Goal: Task Accomplishment & Management: Use online tool/utility

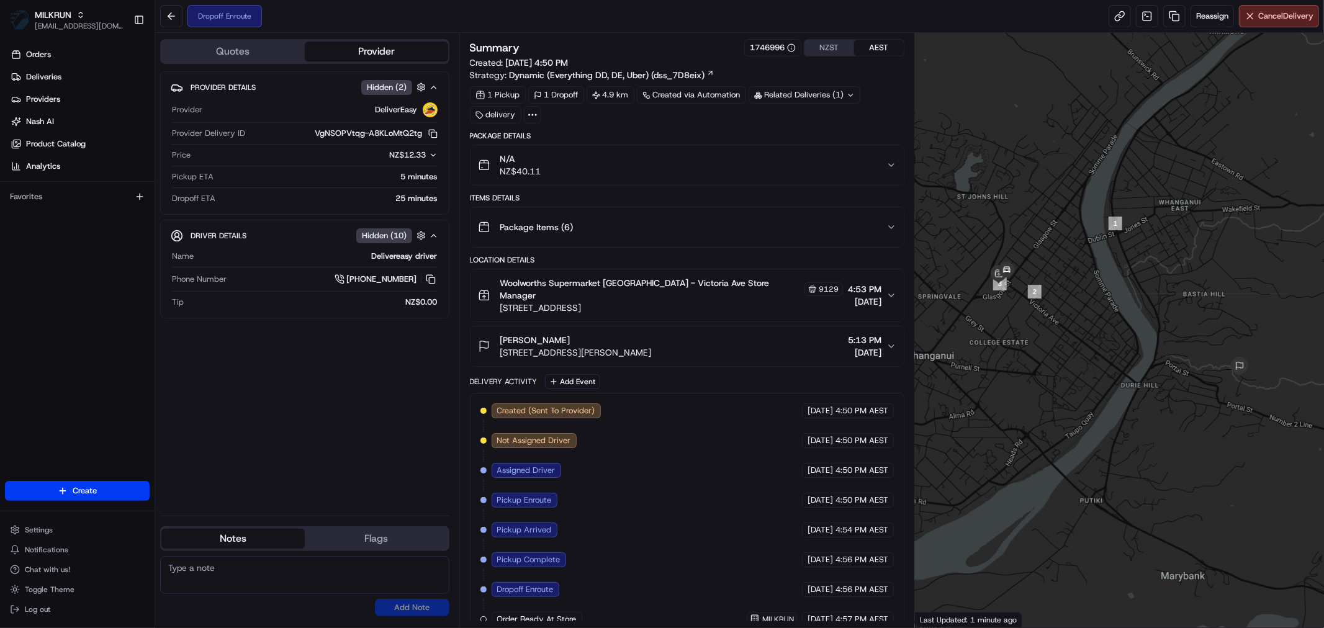
scroll to position [7, 0]
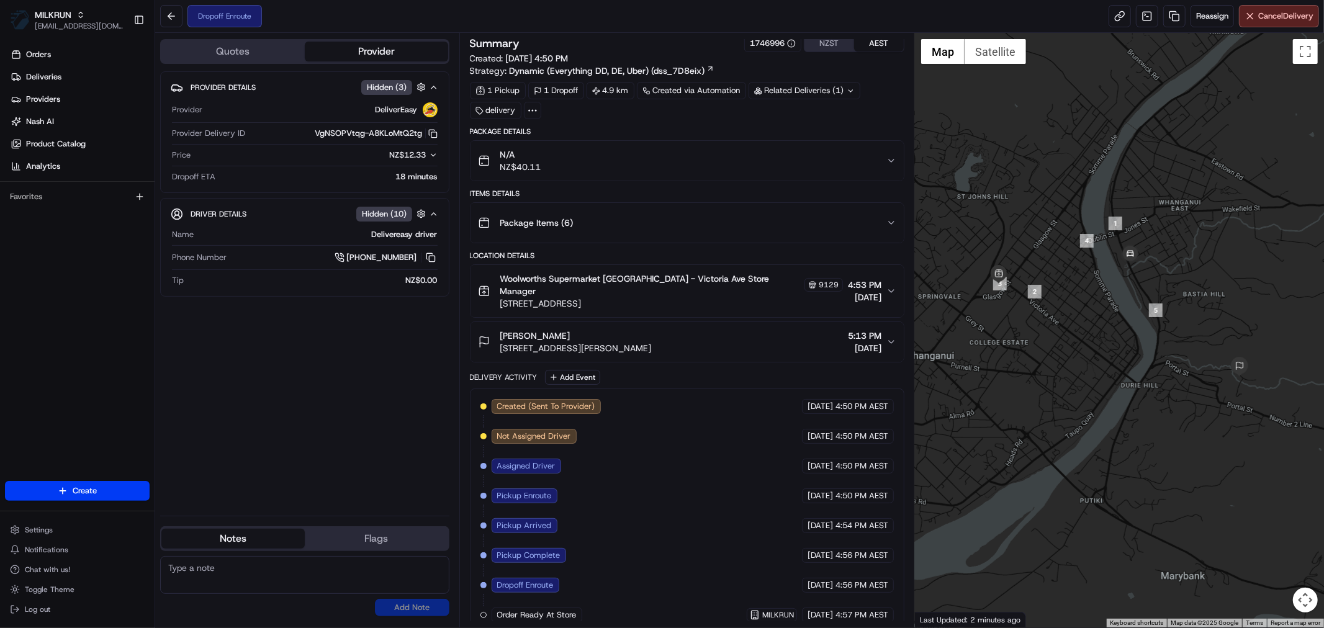
scroll to position [7, 0]
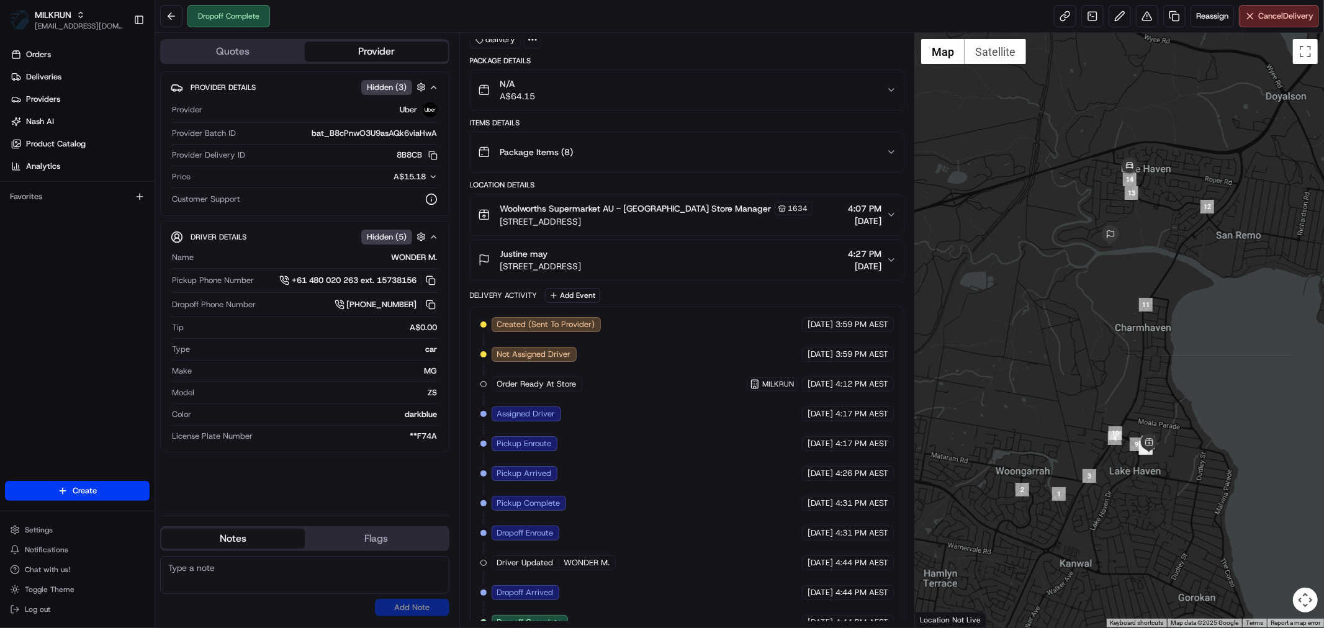
scroll to position [127, 0]
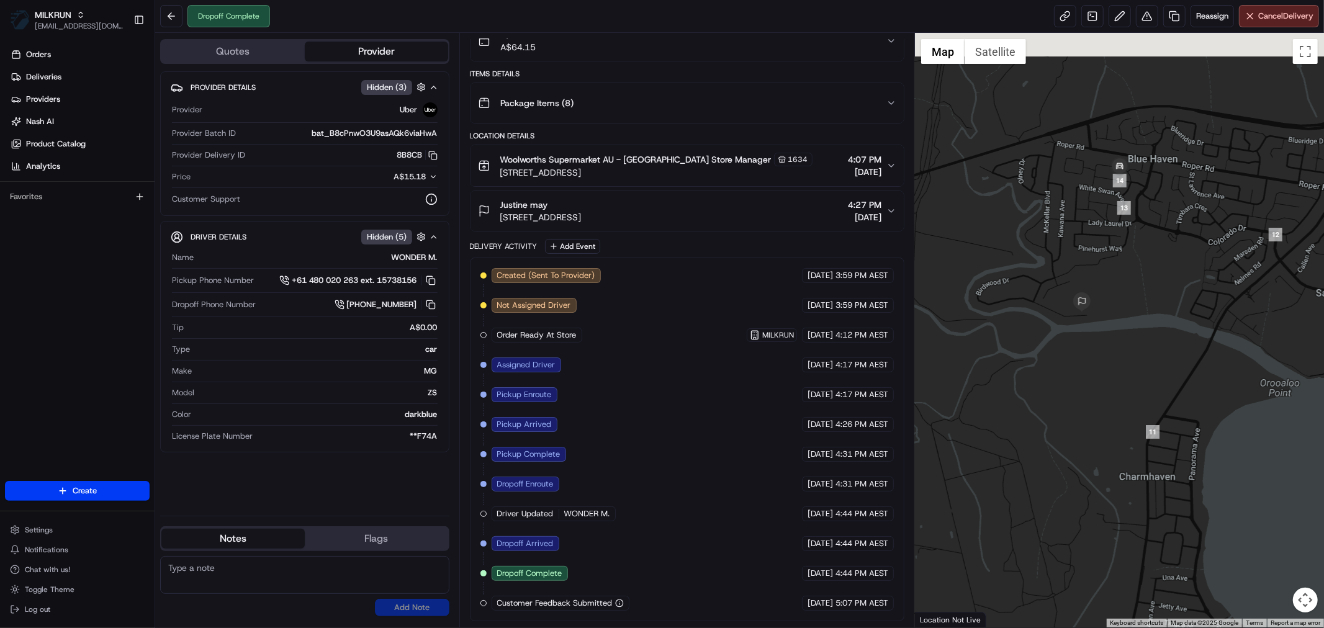
drag, startPoint x: 1139, startPoint y: 282, endPoint x: 1139, endPoint y: 295, distance: 13.7
click at [1139, 295] on div at bounding box center [1119, 330] width 409 height 595
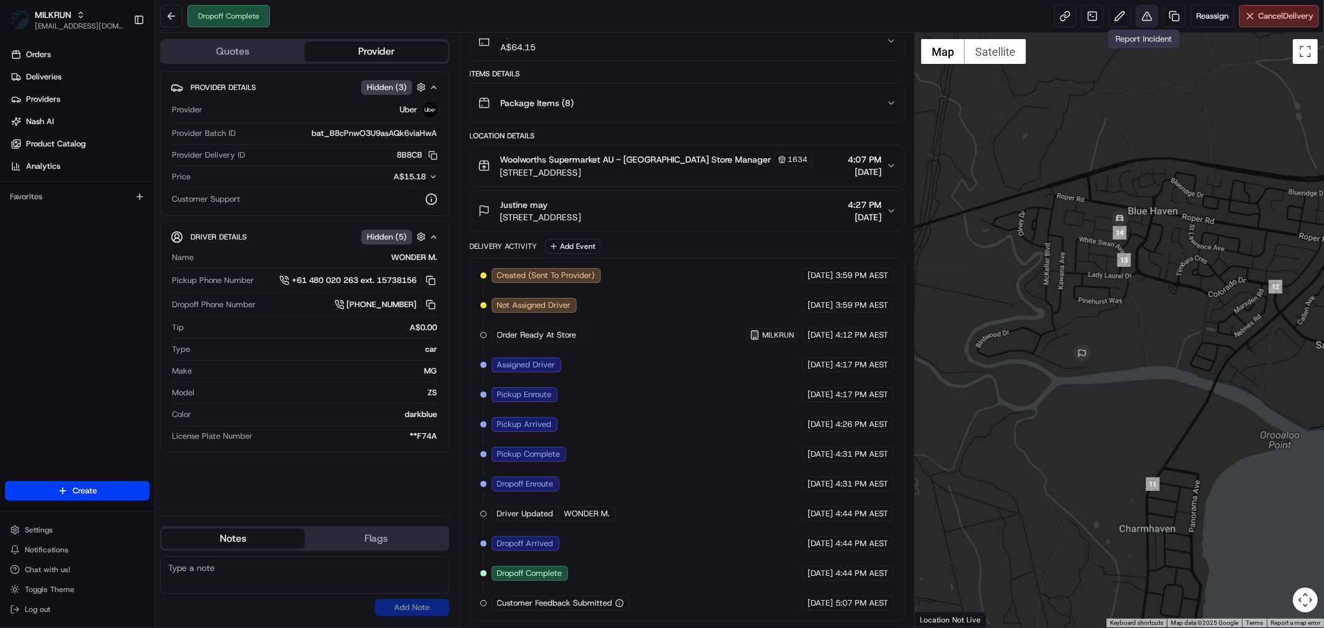
click at [1155, 16] on button at bounding box center [1147, 16] width 22 height 22
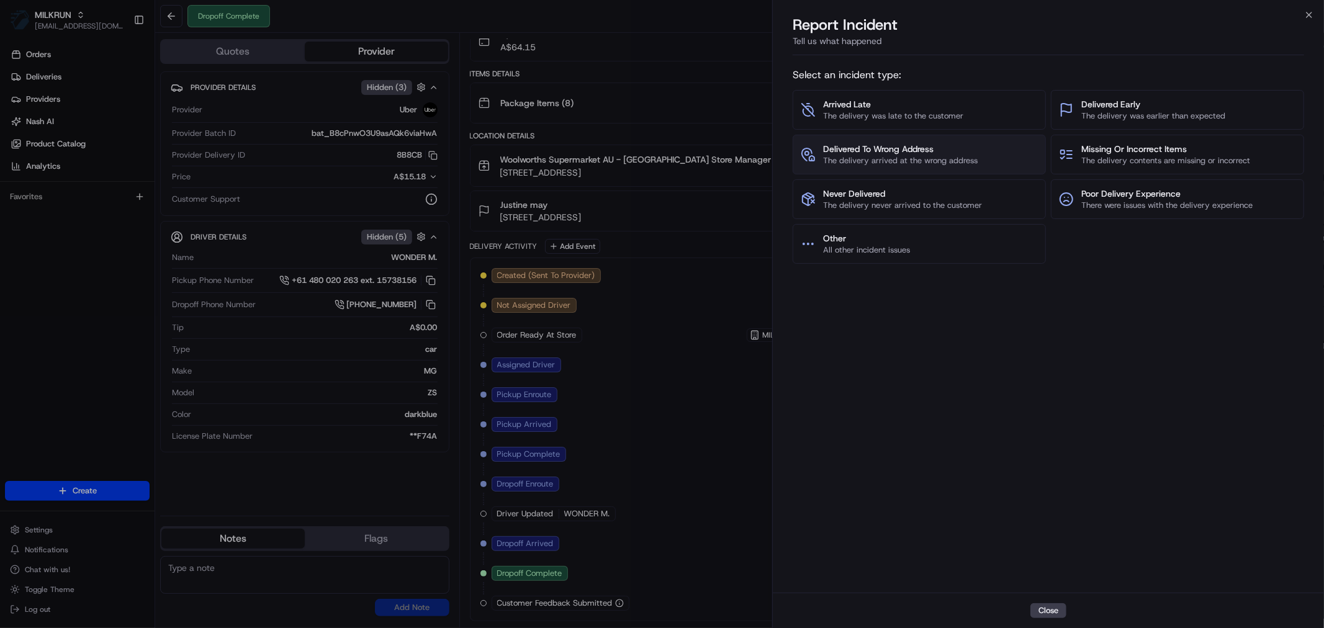
click at [866, 157] on span "The delivery arrived at the wrong address" at bounding box center [900, 160] width 155 height 11
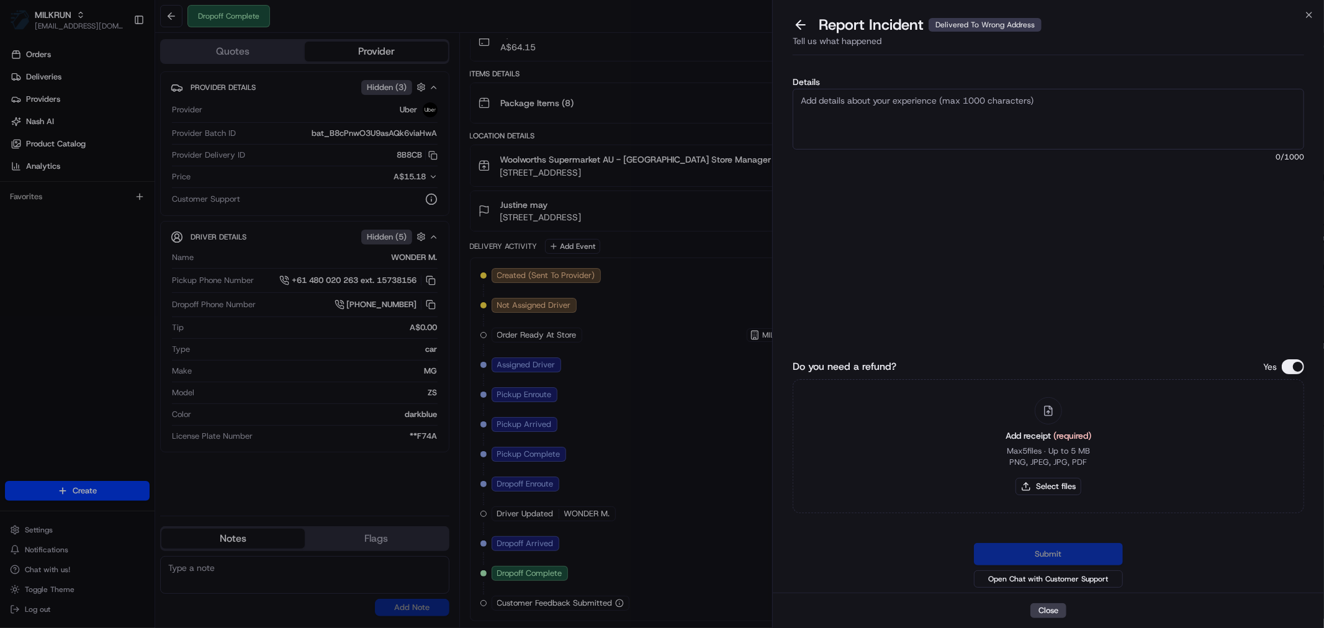
click at [997, 112] on textarea "Details" at bounding box center [1048, 119] width 511 height 61
type textarea "Wrong address"
click at [1062, 479] on button "Select files" at bounding box center [1048, 486] width 66 height 17
type input "C:\fakepath\Justine.pdf"
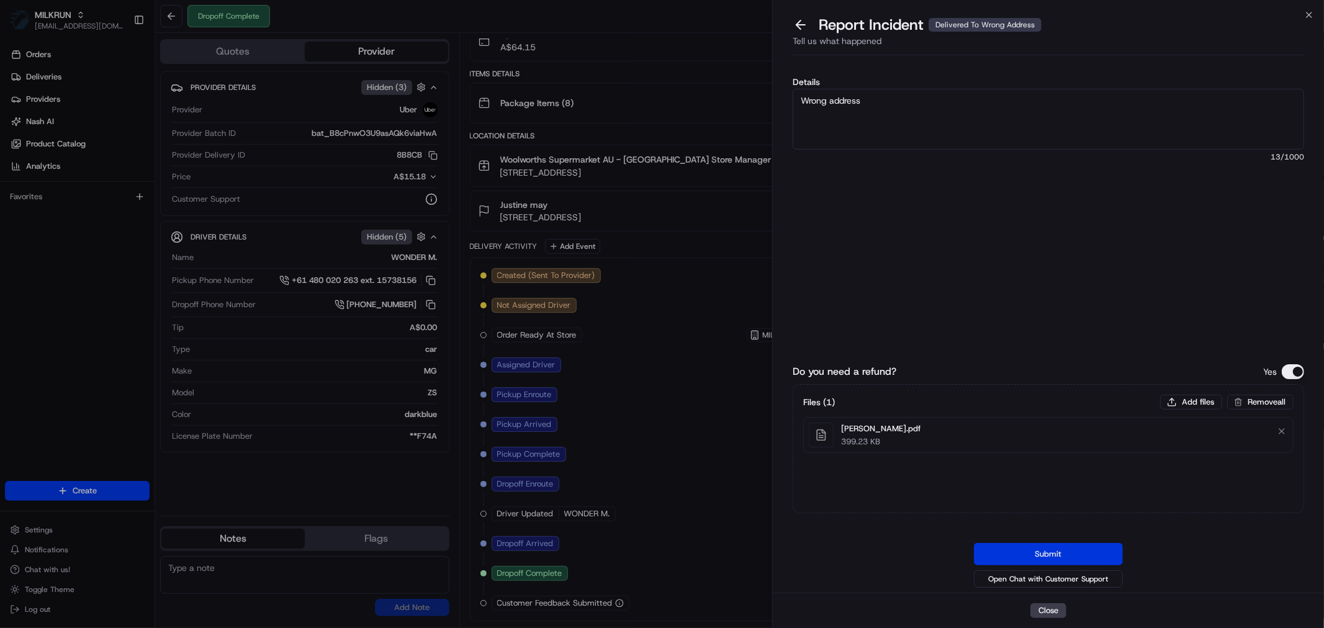
click at [1087, 557] on button "Submit" at bounding box center [1048, 554] width 149 height 22
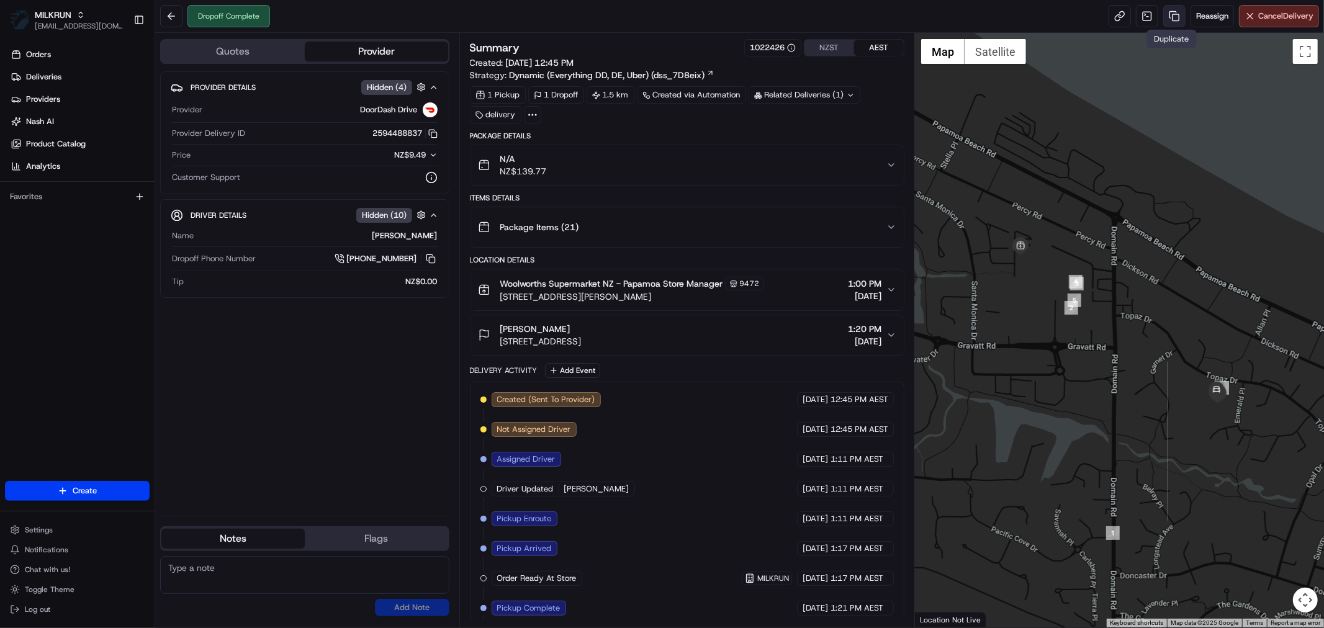
click at [1167, 15] on link at bounding box center [1174, 16] width 22 height 22
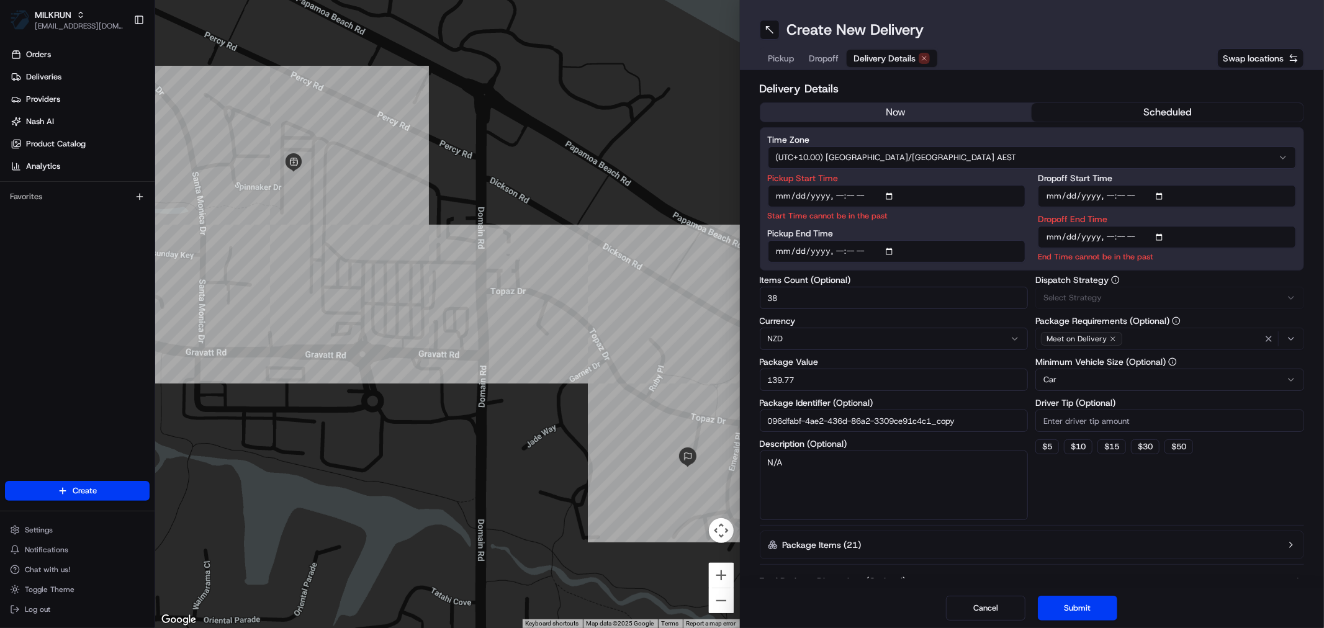
click at [880, 53] on span "Delivery Details" at bounding box center [885, 58] width 62 height 12
click at [900, 102] on div "now scheduled" at bounding box center [1032, 112] width 545 height 20
click at [922, 109] on button "now" at bounding box center [896, 112] width 272 height 19
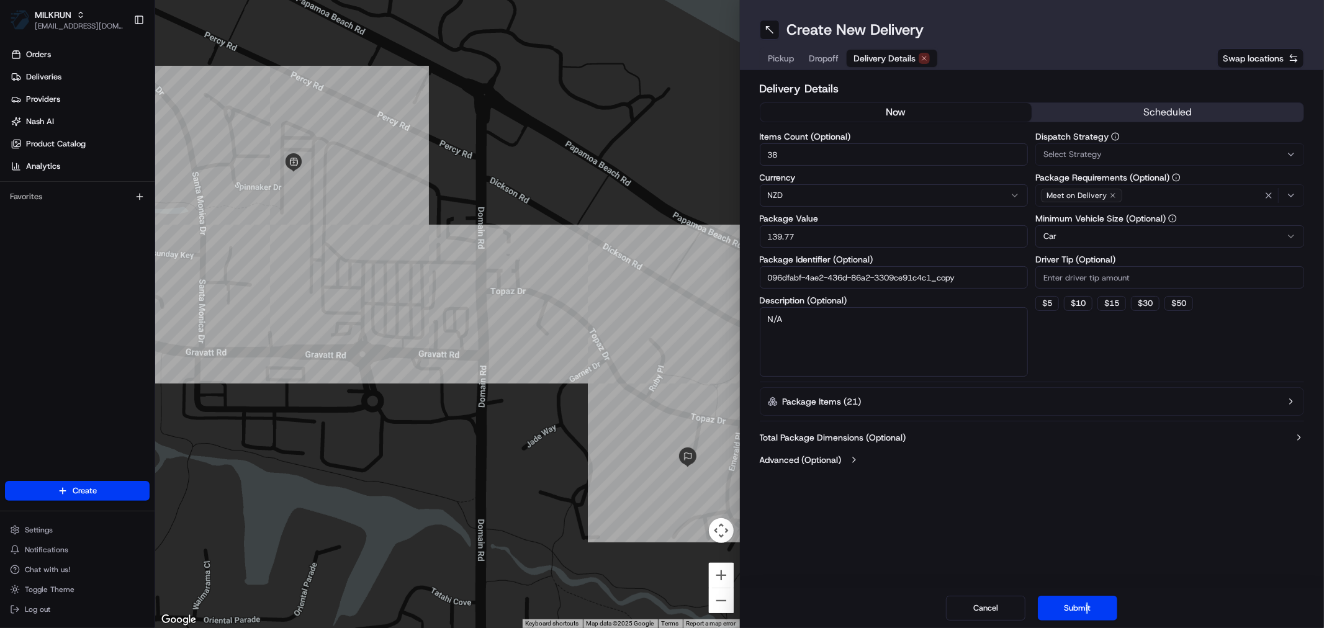
click at [1087, 591] on div "Cancel Submit" at bounding box center [1032, 608] width 585 height 40
click at [1083, 606] on button "Submit" at bounding box center [1077, 608] width 79 height 25
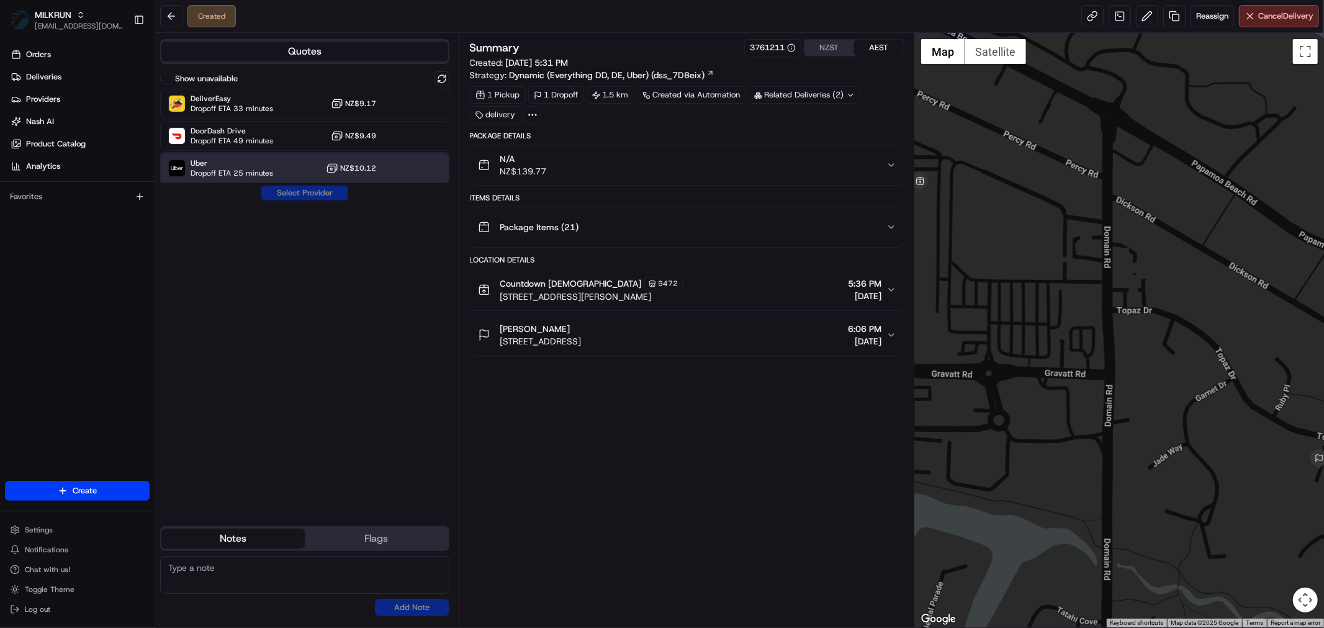
click at [243, 166] on span "Uber" at bounding box center [232, 163] width 83 height 10
click at [312, 197] on button "Assign Provider" at bounding box center [305, 193] width 88 height 15
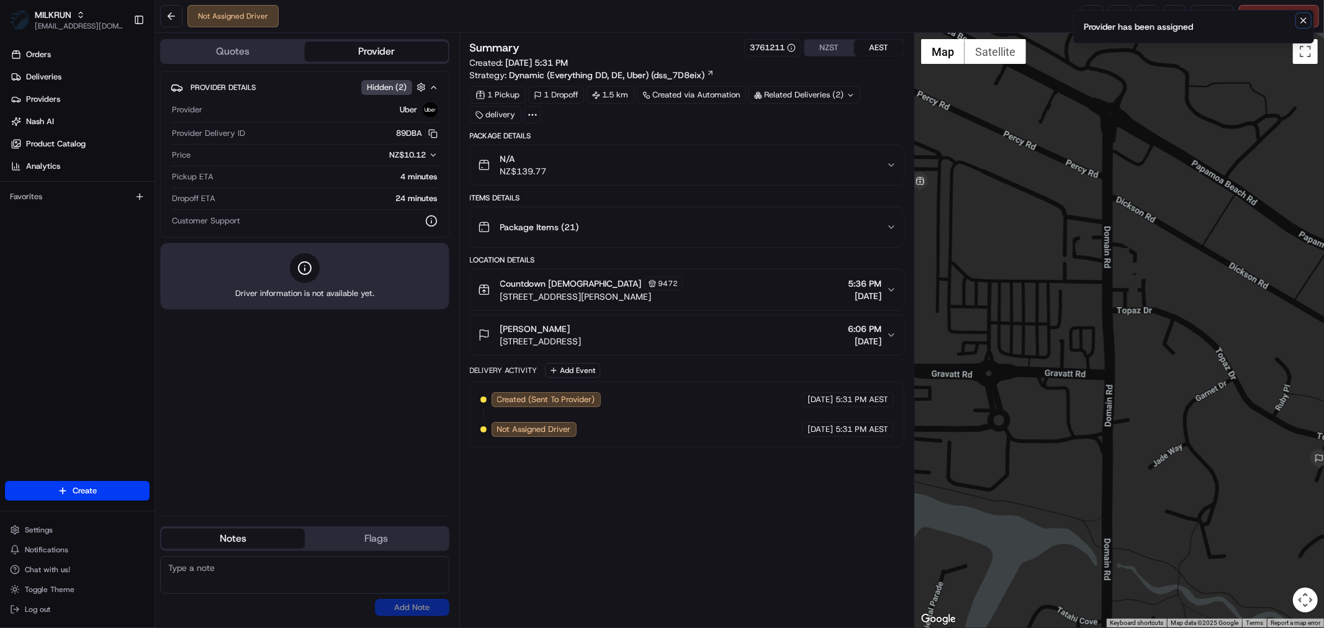
click at [1301, 22] on icon "Notifications (F8)" at bounding box center [1303, 20] width 5 height 5
click at [1082, 11] on link at bounding box center [1092, 16] width 22 height 22
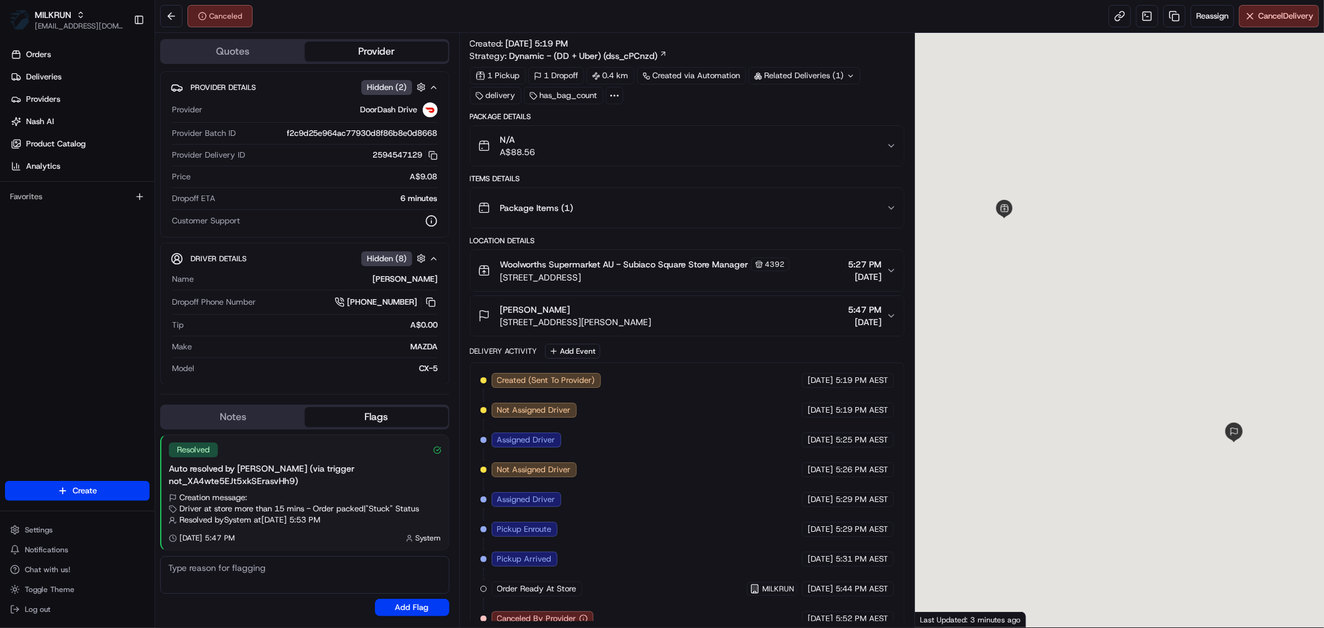
scroll to position [37, 0]
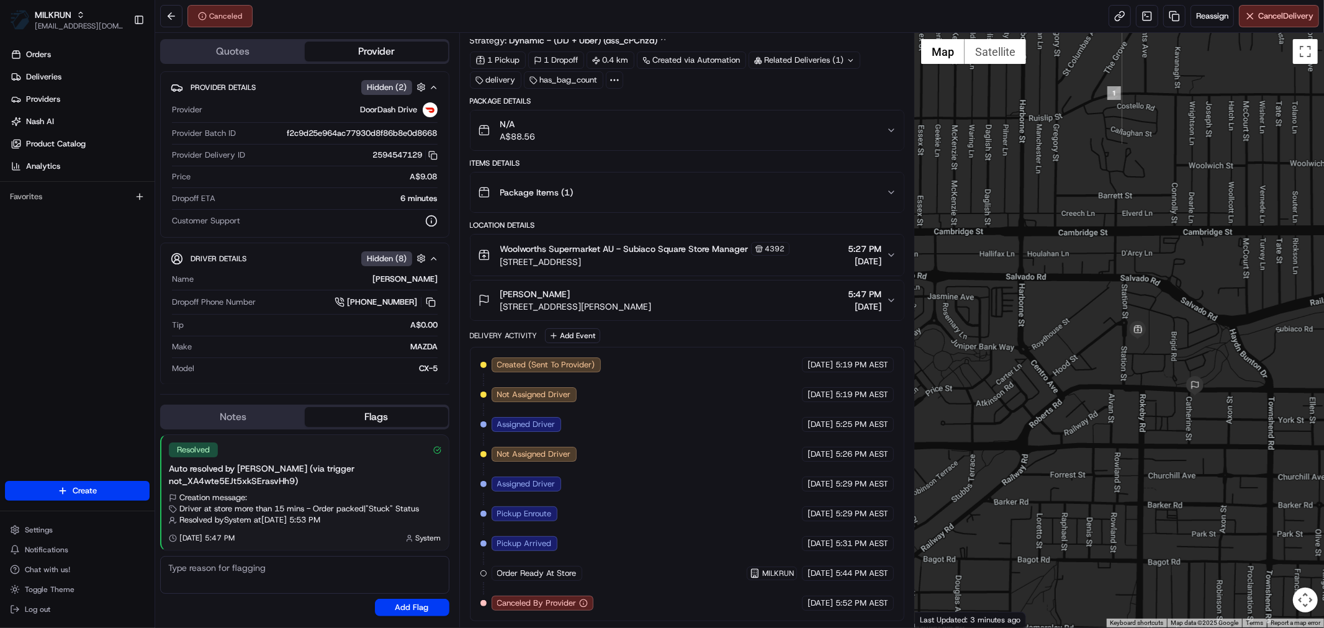
drag, startPoint x: 1131, startPoint y: 464, endPoint x: 1058, endPoint y: 512, distance: 88.0
click at [1058, 512] on div at bounding box center [1119, 330] width 409 height 595
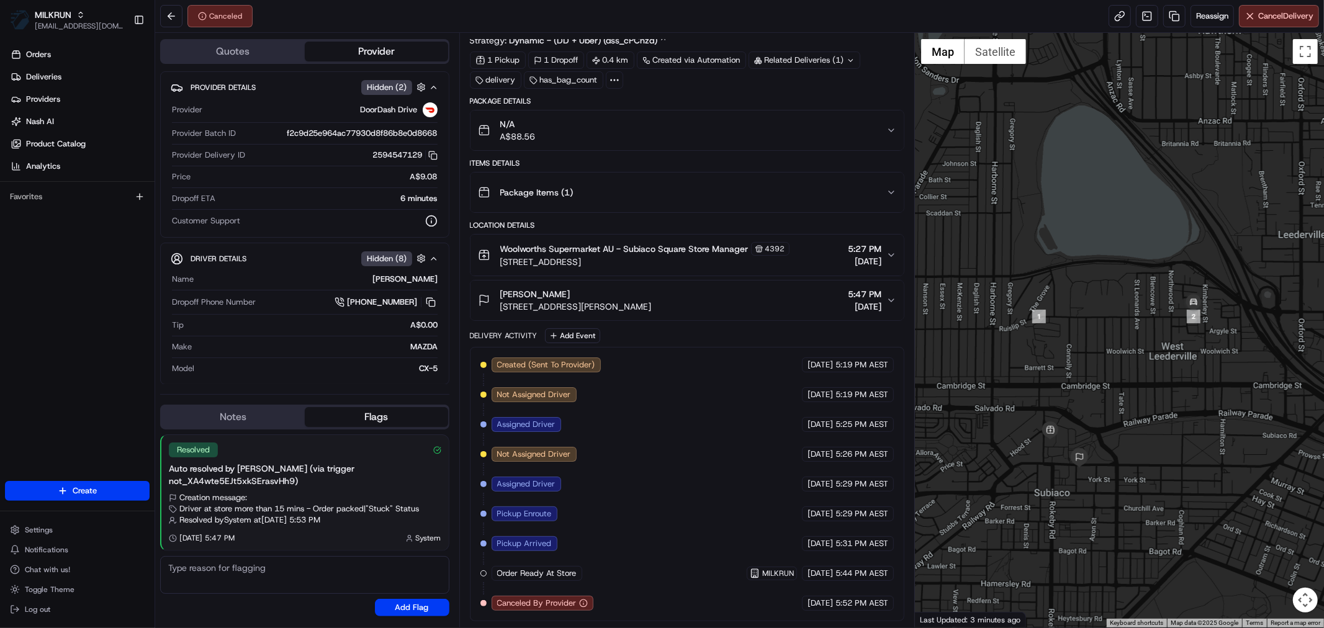
drag, startPoint x: 1120, startPoint y: 481, endPoint x: 1124, endPoint y: 443, distance: 38.0
click at [1124, 443] on div at bounding box center [1119, 330] width 409 height 595
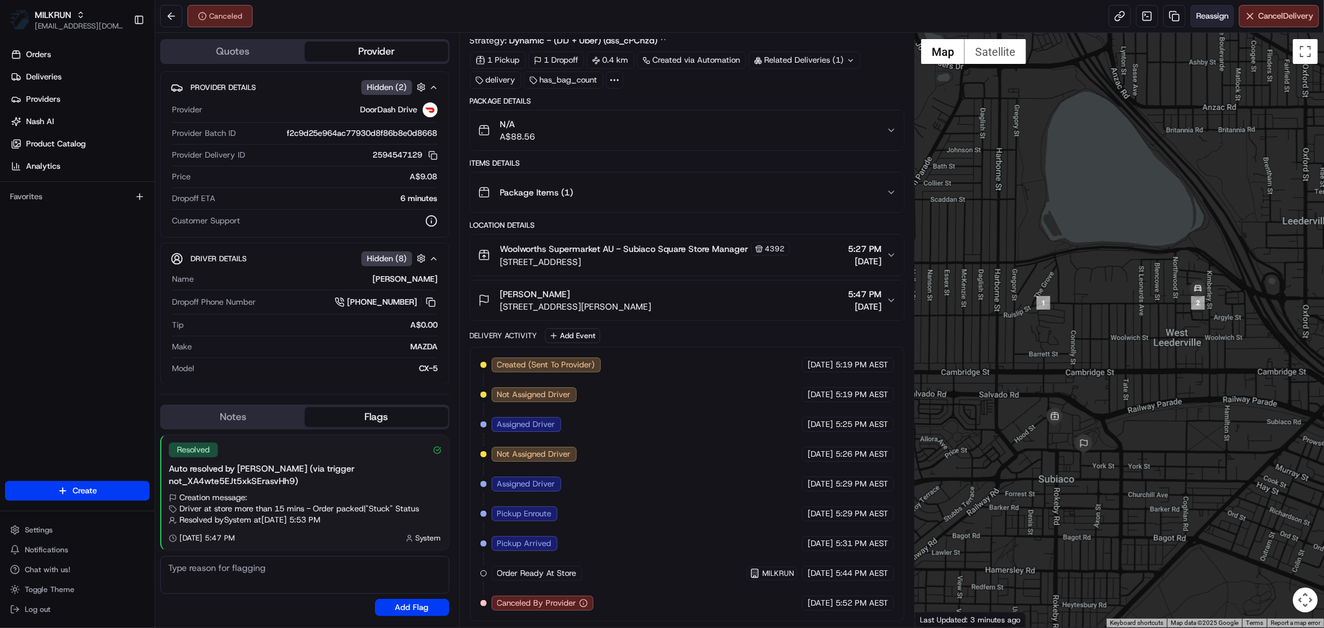
click at [1204, 17] on span "Reassign" at bounding box center [1212, 16] width 32 height 11
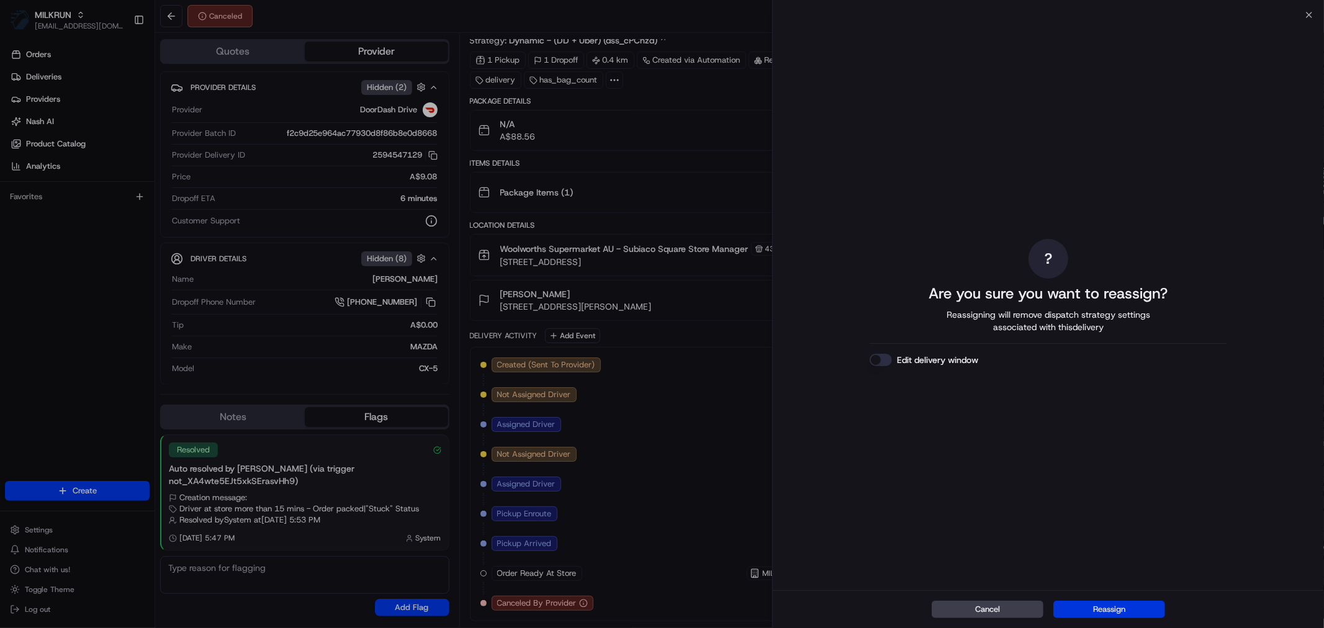
click at [1115, 609] on button "Reassign" at bounding box center [1109, 609] width 112 height 17
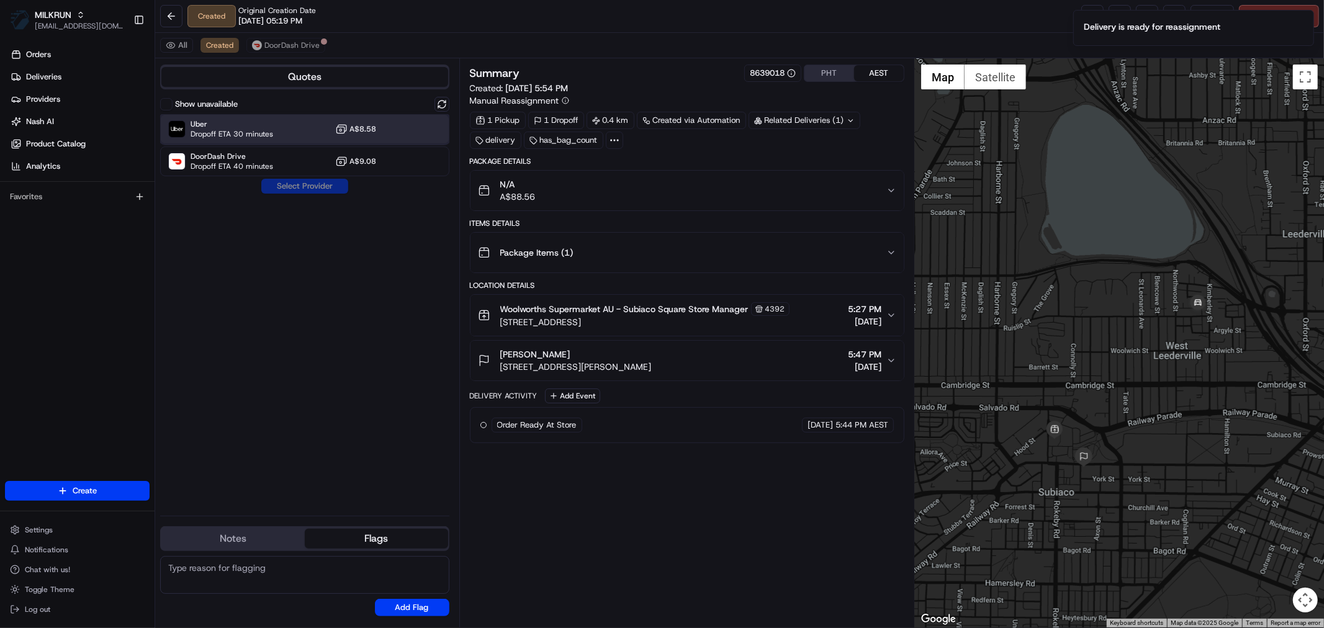
click at [264, 127] on span "Uber" at bounding box center [232, 124] width 83 height 10
click at [281, 177] on div "Show unavailable Uber Dropoff ETA 30 minutes A$8.58 DoorDash Drive Dropoff ETA …" at bounding box center [304, 301] width 289 height 409
click at [286, 184] on button "Assign Provider" at bounding box center [305, 186] width 88 height 15
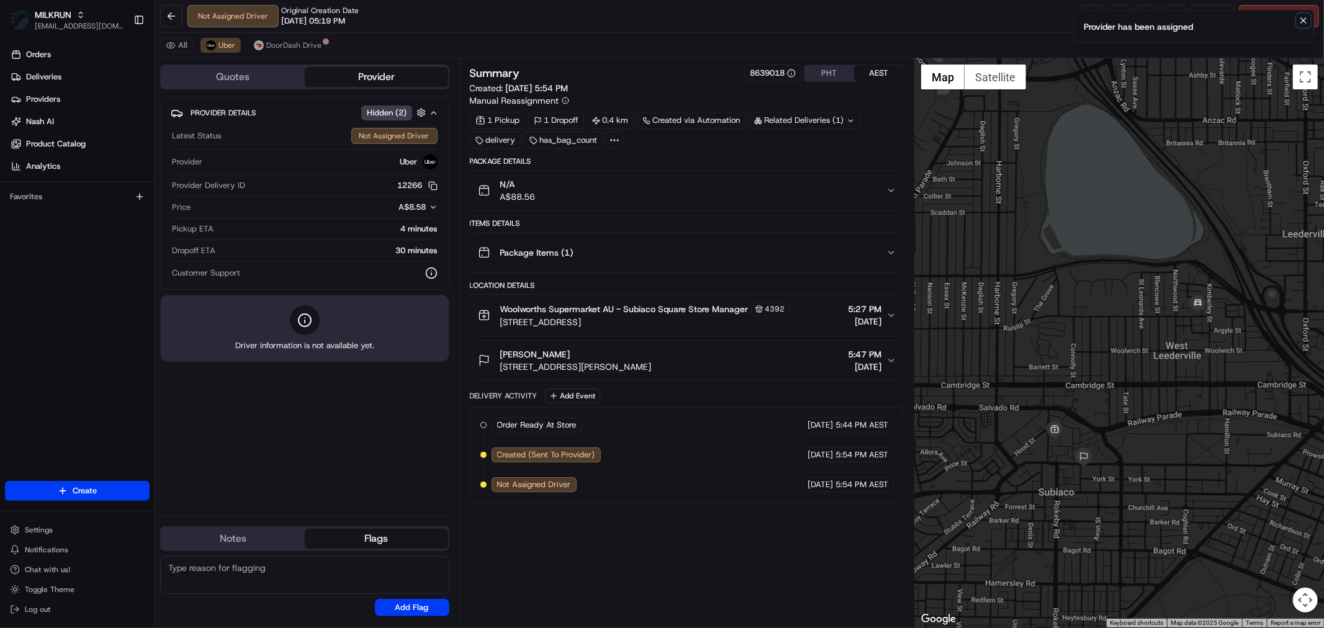
click at [1298, 22] on icon "Notifications (F8)" at bounding box center [1303, 21] width 10 height 10
click at [1088, 16] on link at bounding box center [1092, 16] width 22 height 22
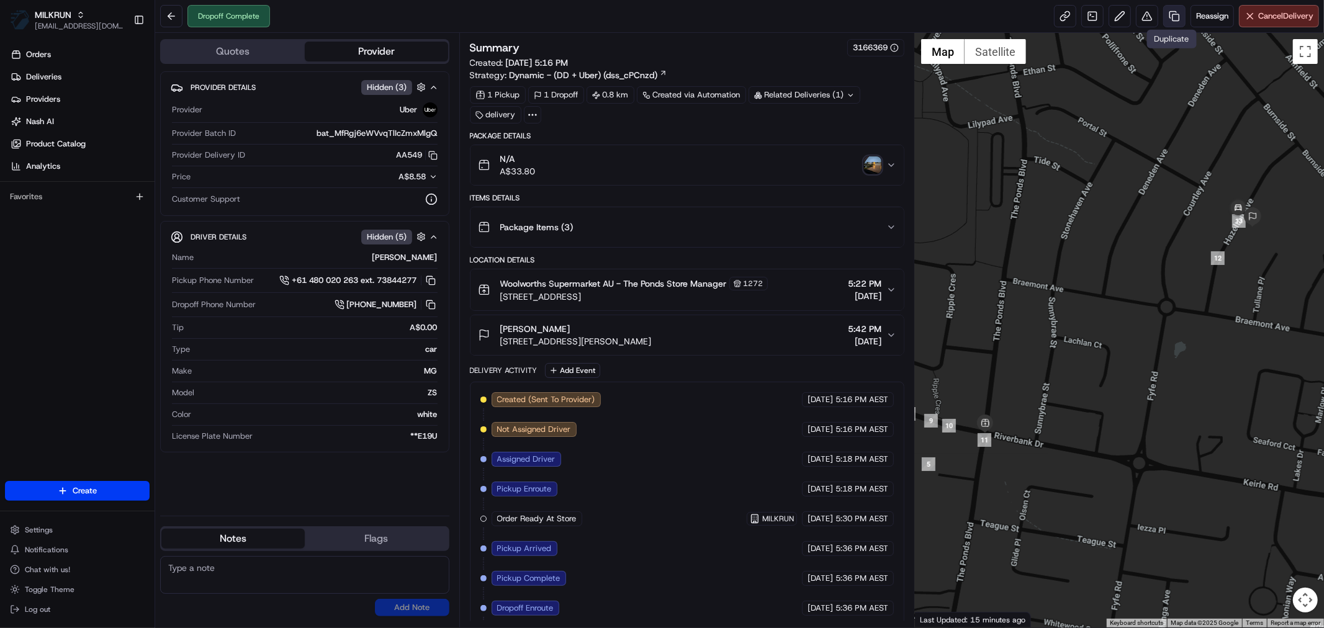
click at [1168, 20] on link at bounding box center [1174, 16] width 22 height 22
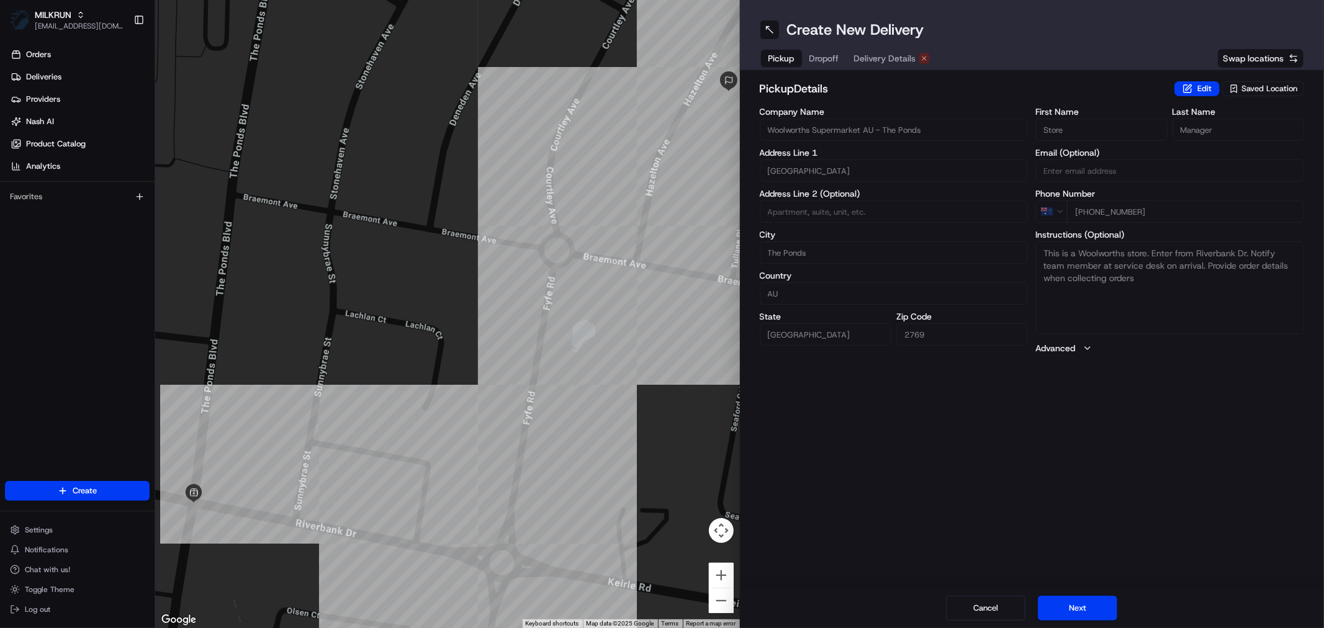
click at [894, 63] on span "Delivery Details" at bounding box center [885, 58] width 62 height 12
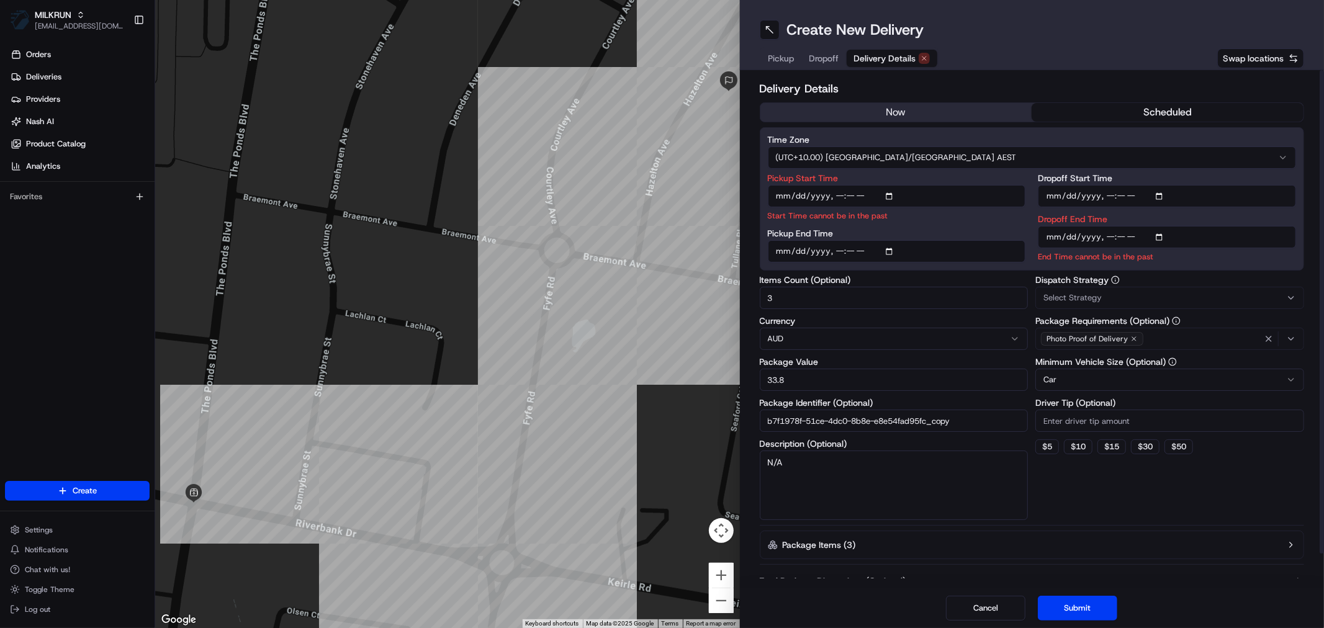
click at [902, 106] on button "now" at bounding box center [896, 112] width 272 height 19
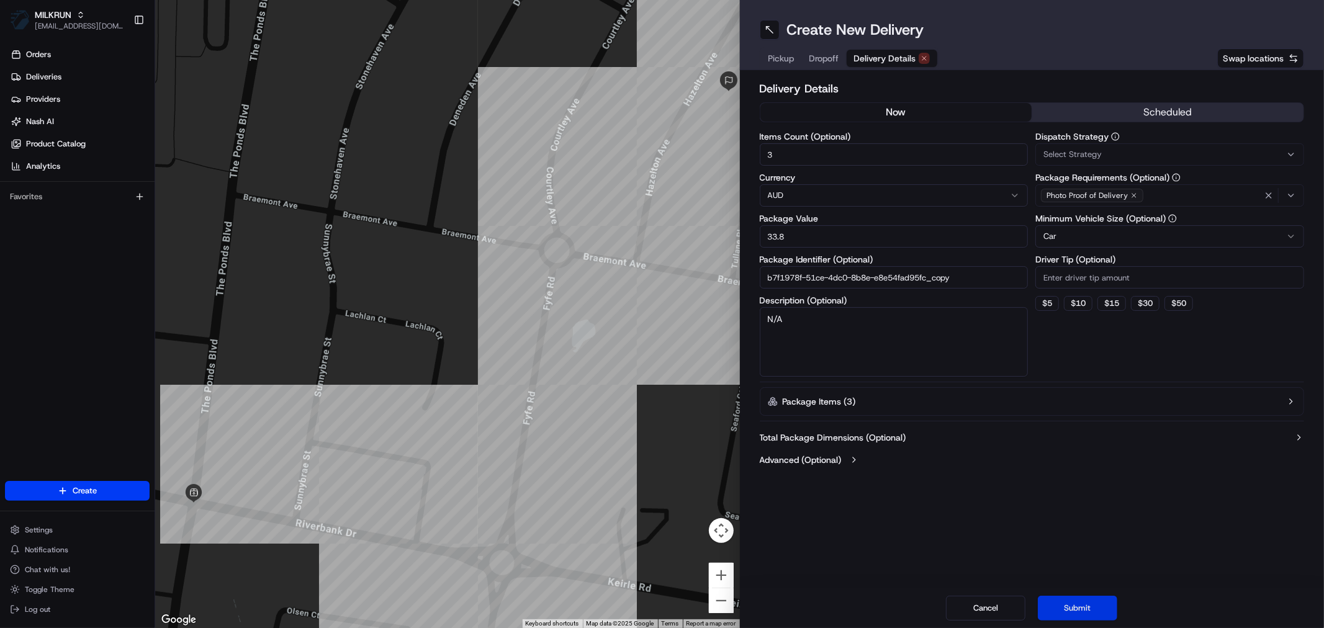
click at [1091, 613] on button "Submit" at bounding box center [1077, 608] width 79 height 25
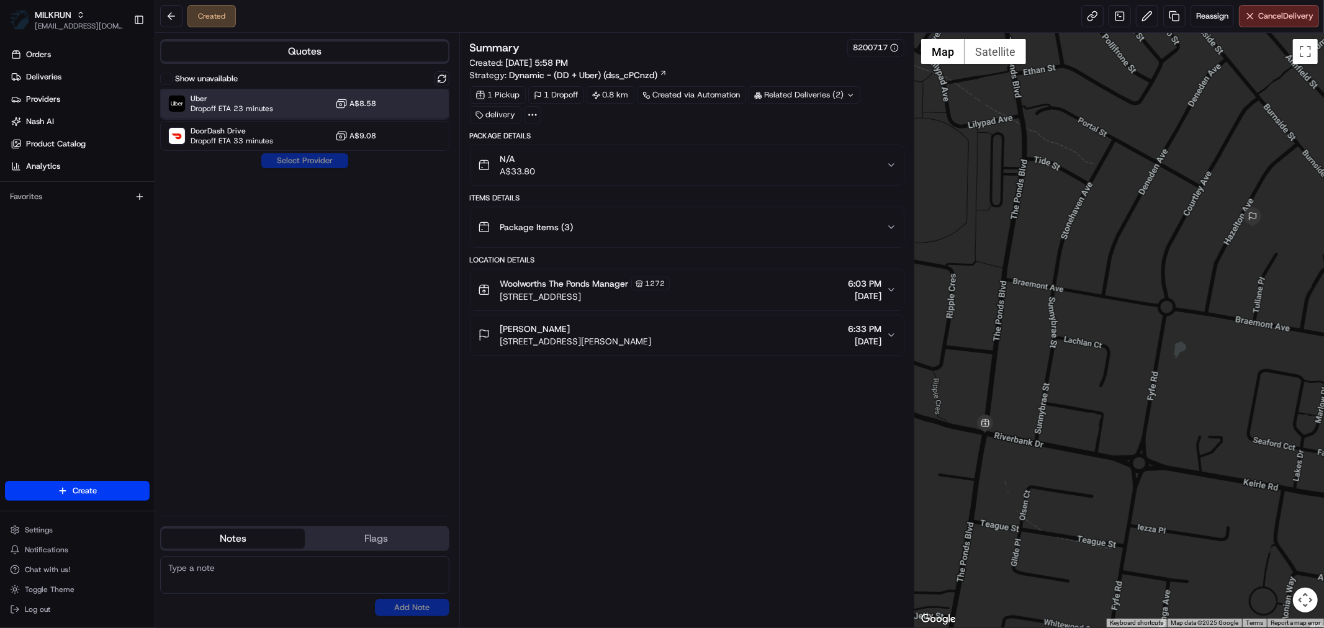
click at [251, 104] on span "Dropoff ETA 23 minutes" at bounding box center [232, 109] width 83 height 10
click at [285, 150] on div "DoorDash Drive Dropoff ETA 33 minutes A$9.08" at bounding box center [304, 136] width 289 height 30
click at [287, 103] on div "Uber Dropoff ETA 23 minutes A$8.58" at bounding box center [304, 104] width 289 height 30
click at [293, 159] on button "Assign Provider" at bounding box center [305, 160] width 88 height 15
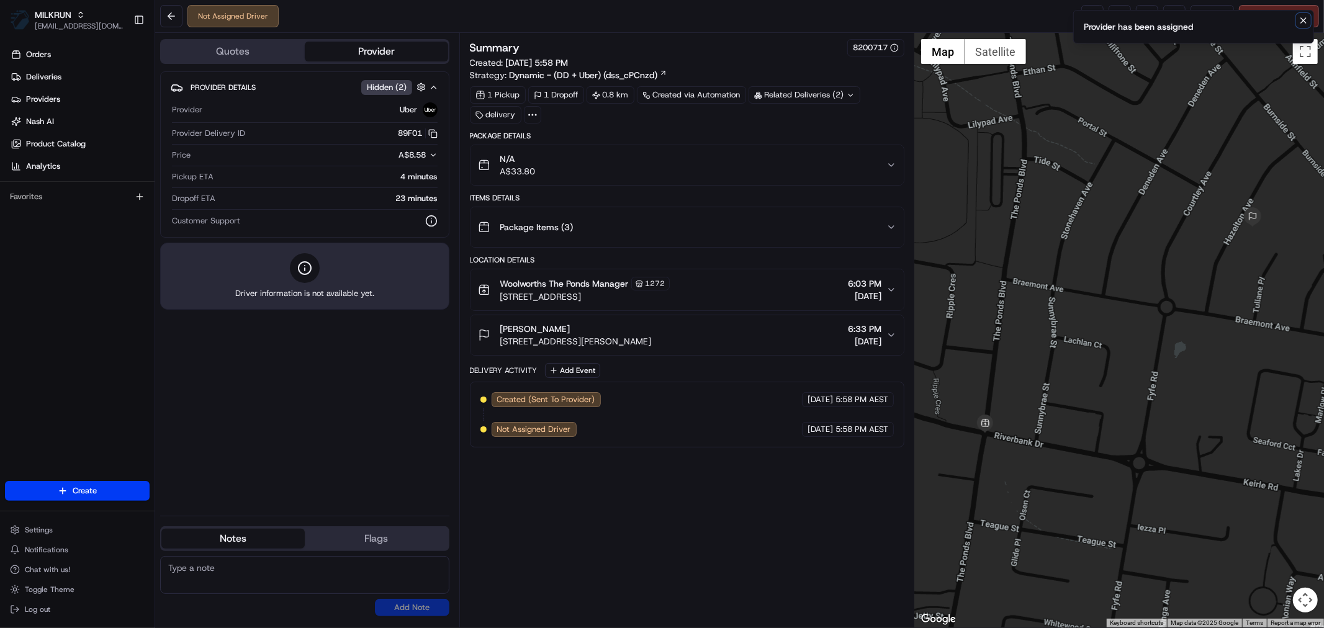
click at [1302, 21] on icon "Notifications (F8)" at bounding box center [1303, 20] width 5 height 5
click at [1087, 9] on link at bounding box center [1092, 16] width 22 height 22
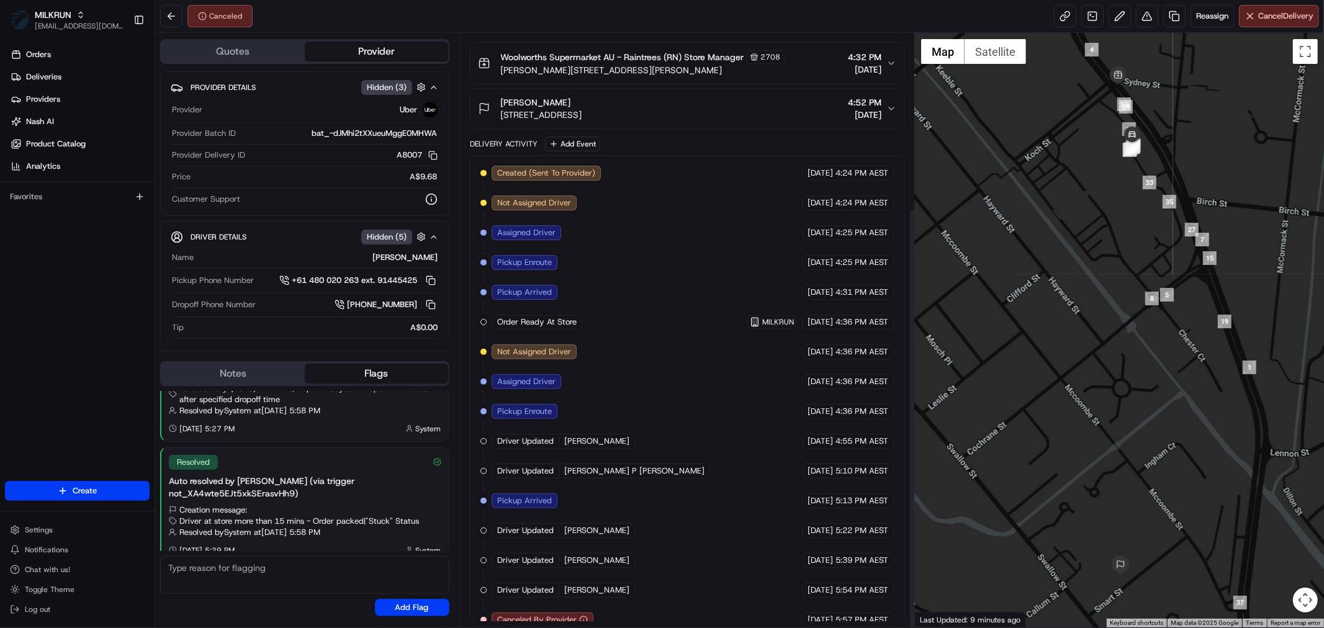
scroll to position [246, 0]
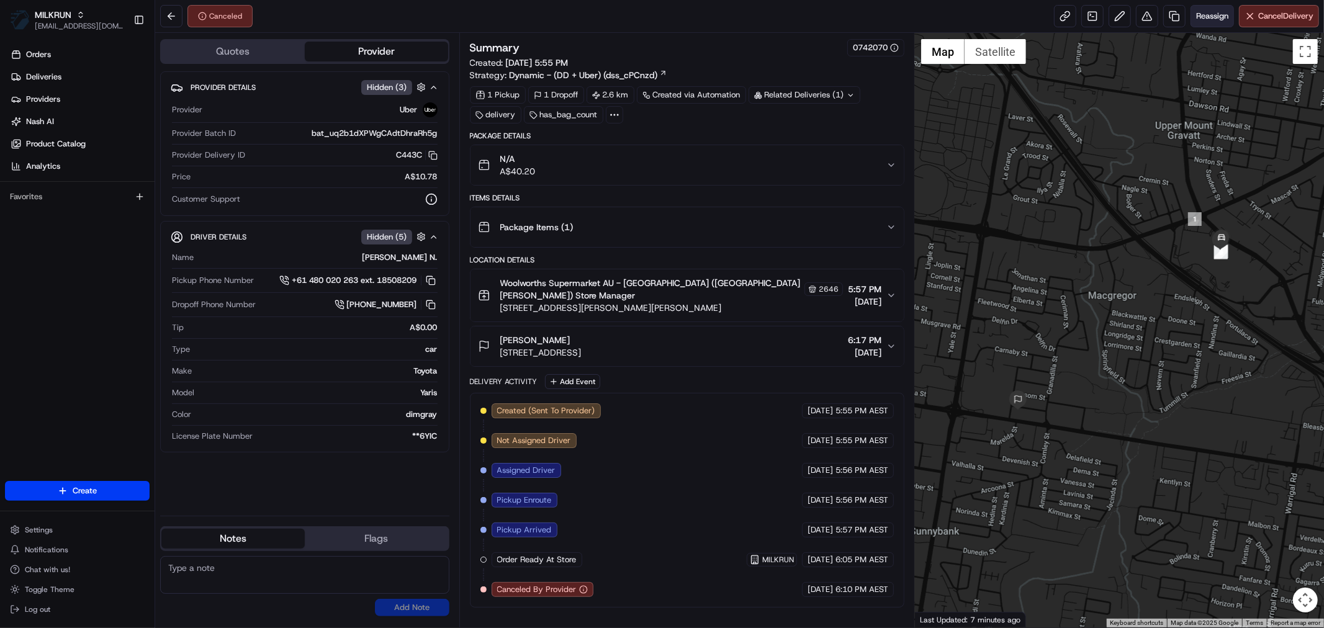
click at [1209, 13] on span "Reassign" at bounding box center [1212, 16] width 32 height 11
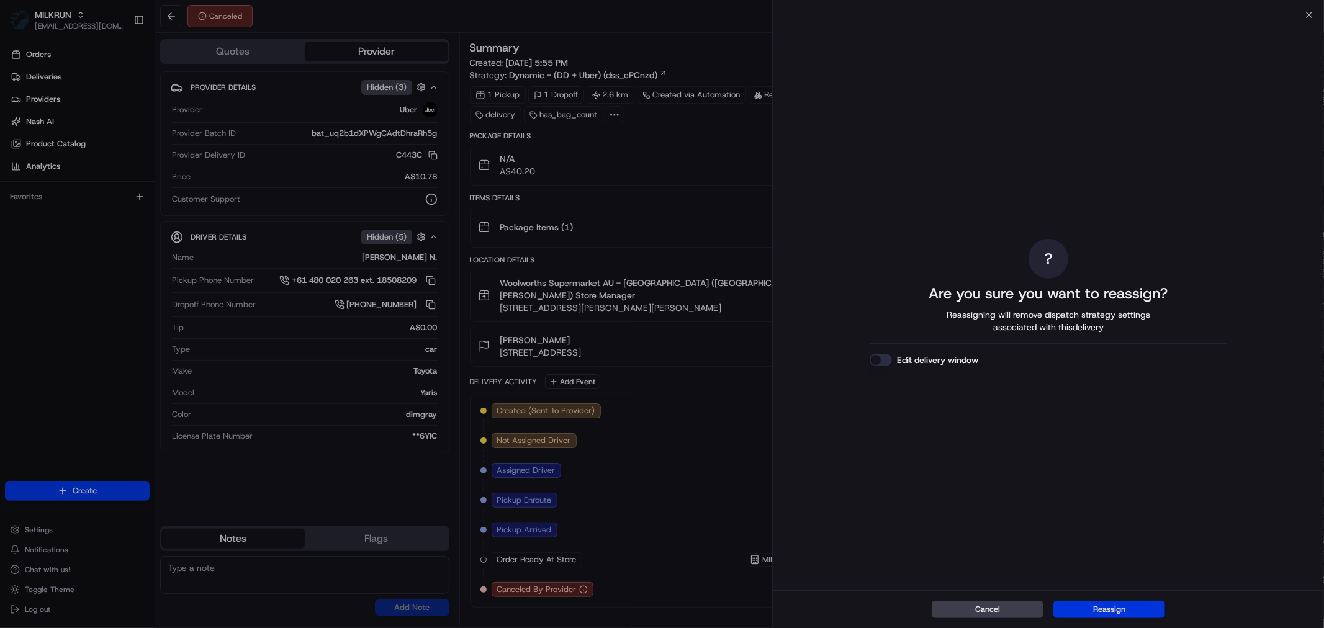
click at [1103, 605] on button "Reassign" at bounding box center [1109, 609] width 112 height 17
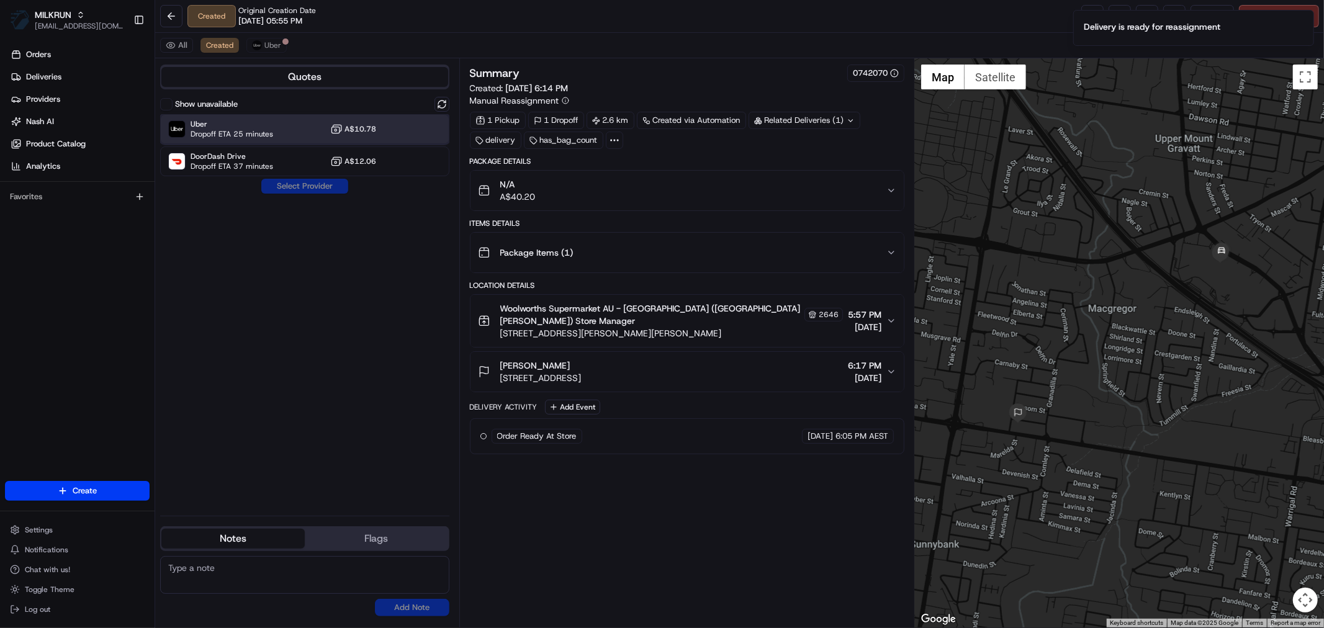
click at [267, 137] on span "Dropoff ETA 25 minutes" at bounding box center [232, 134] width 83 height 10
click at [285, 187] on button "Assign Provider" at bounding box center [305, 186] width 88 height 15
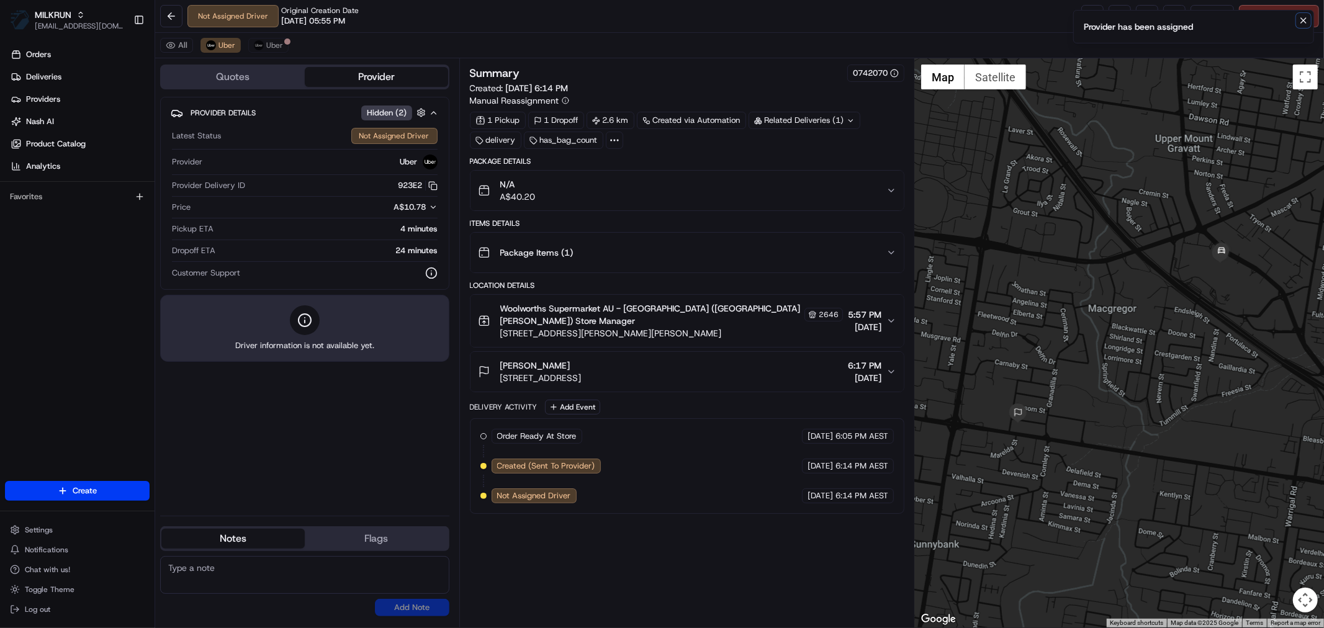
click at [1299, 20] on icon "Notifications (F8)" at bounding box center [1303, 21] width 10 height 10
click at [1085, 12] on link at bounding box center [1092, 16] width 22 height 22
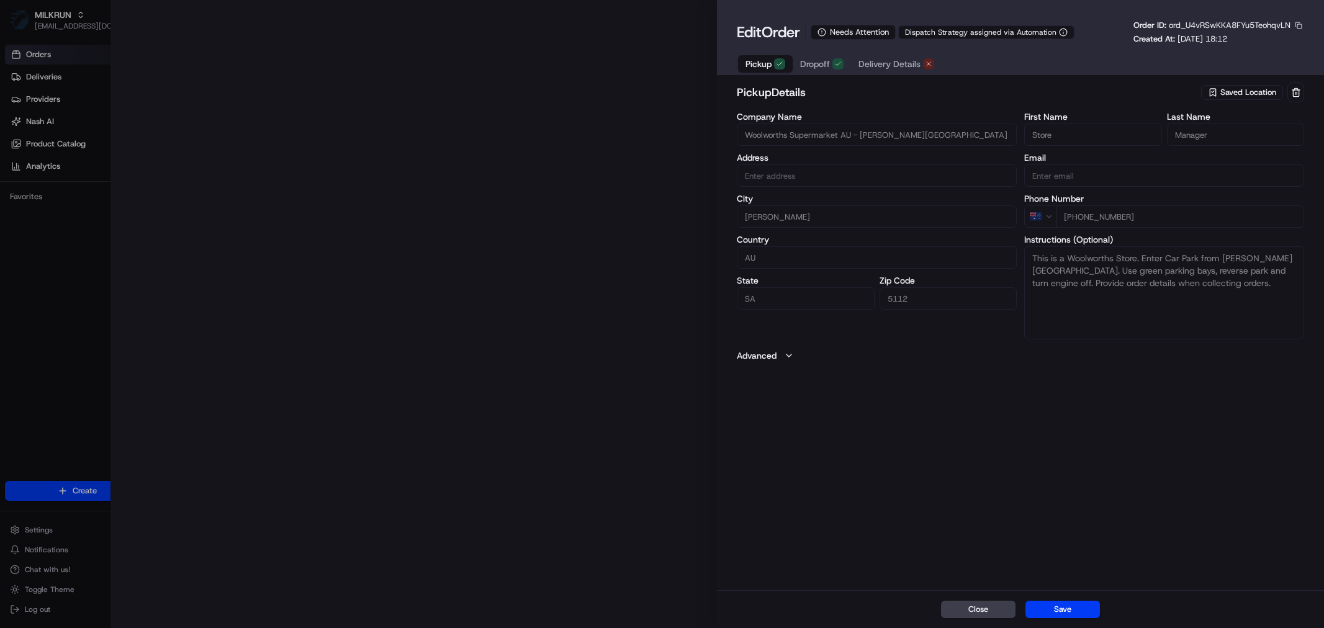
type input "[STREET_ADDRESS][PERSON_NAME][PERSON_NAME]"
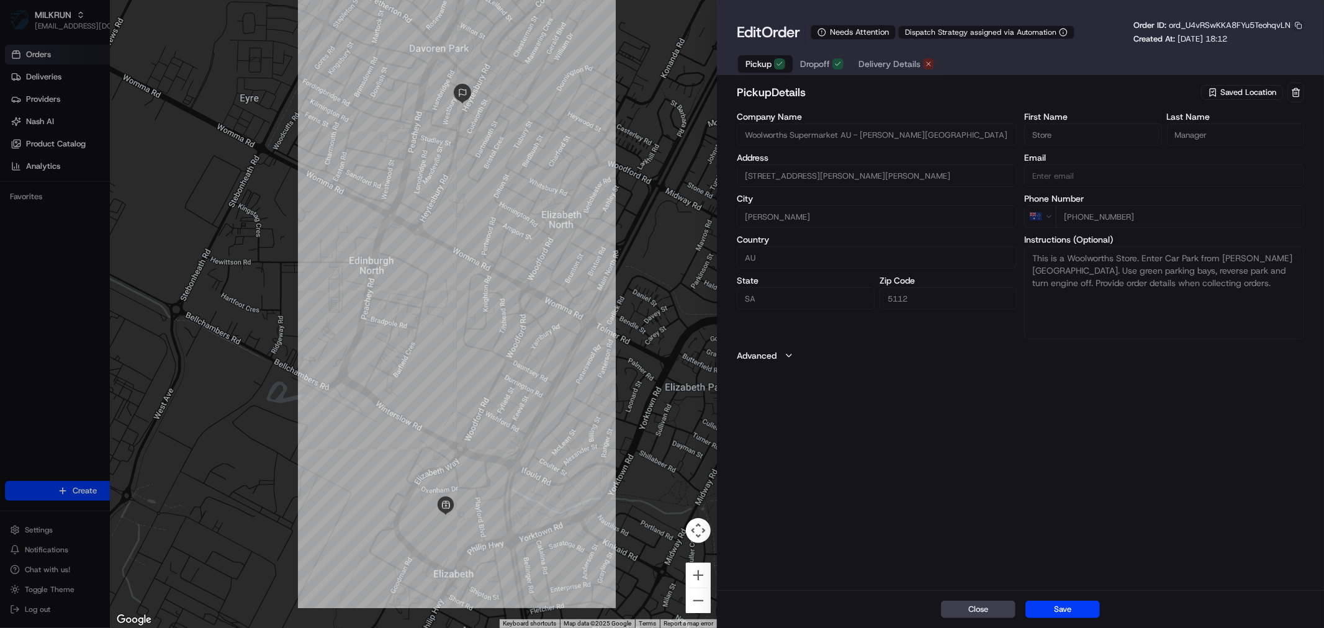
click at [1297, 25] on button "button" at bounding box center [1298, 25] width 11 height 11
click at [1239, 45] on button "Copy ID" at bounding box center [1264, 44] width 113 height 15
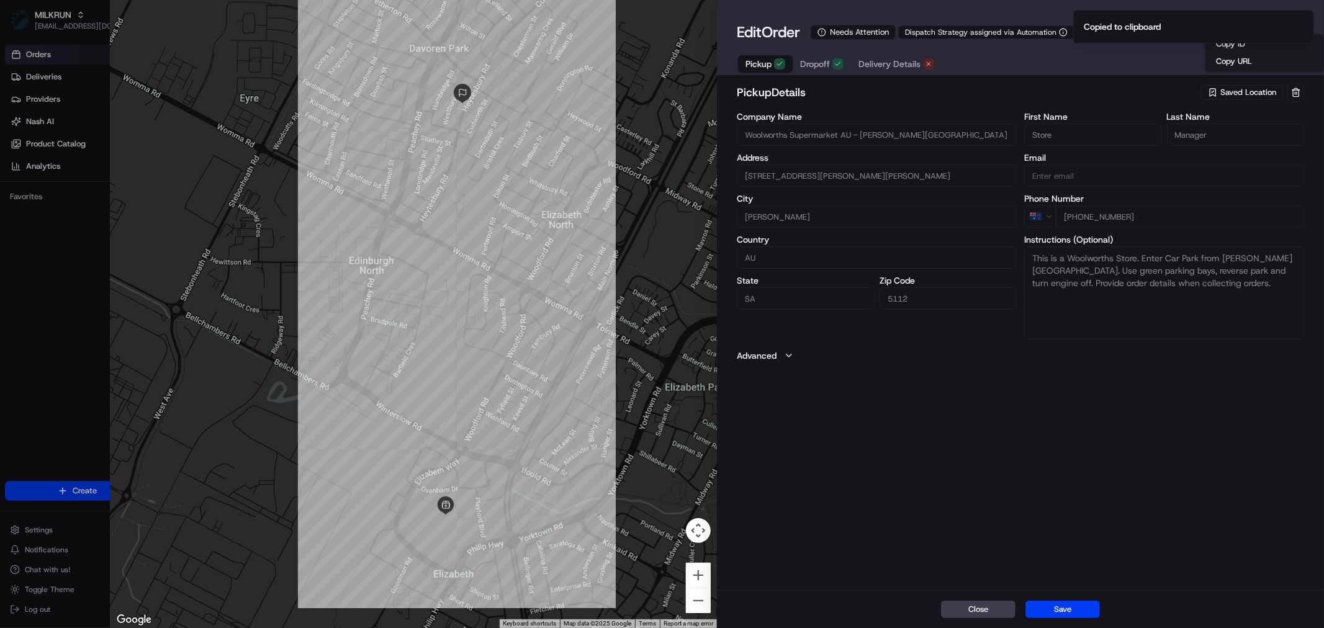
click at [901, 62] on span "Delivery Details" at bounding box center [889, 64] width 62 height 12
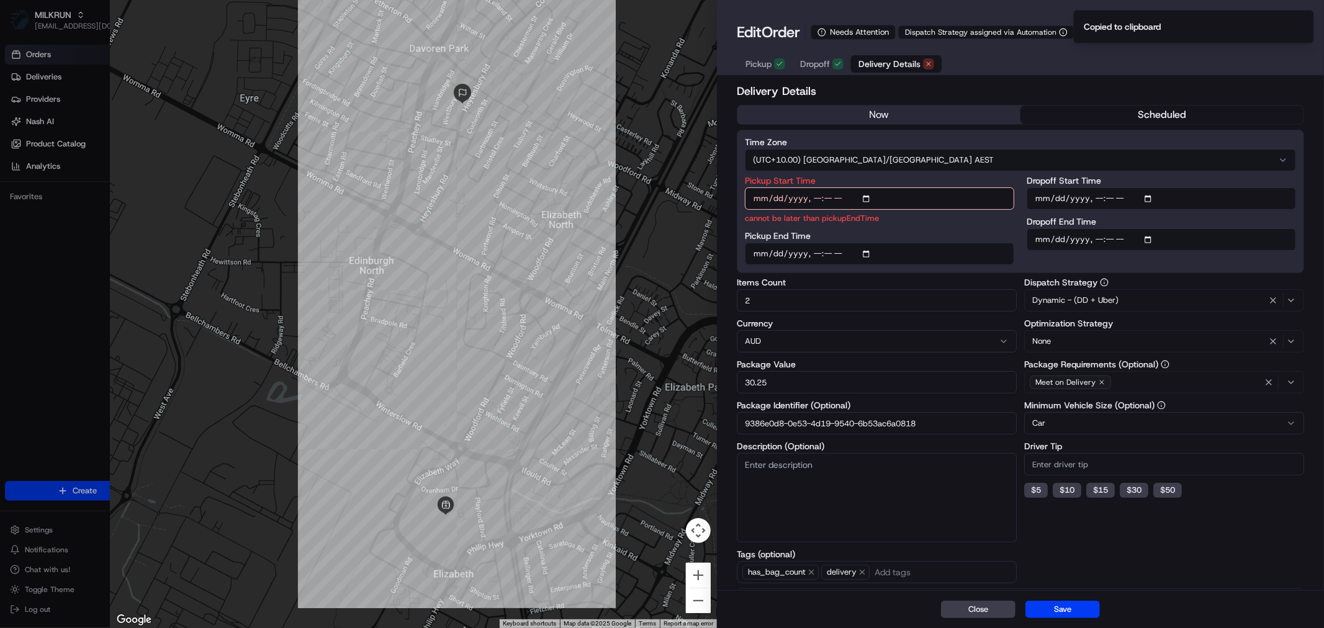
click at [875, 109] on button "now" at bounding box center [878, 115] width 283 height 19
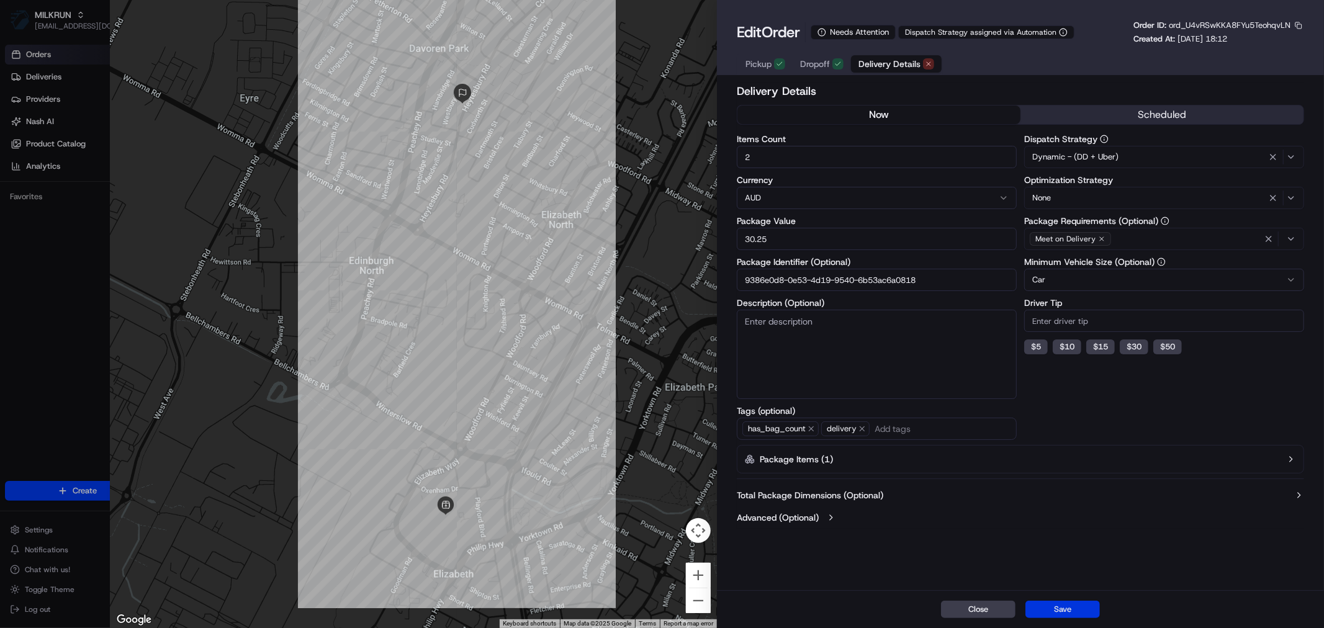
click at [1059, 610] on button "Save" at bounding box center [1062, 609] width 74 height 17
type input "1"
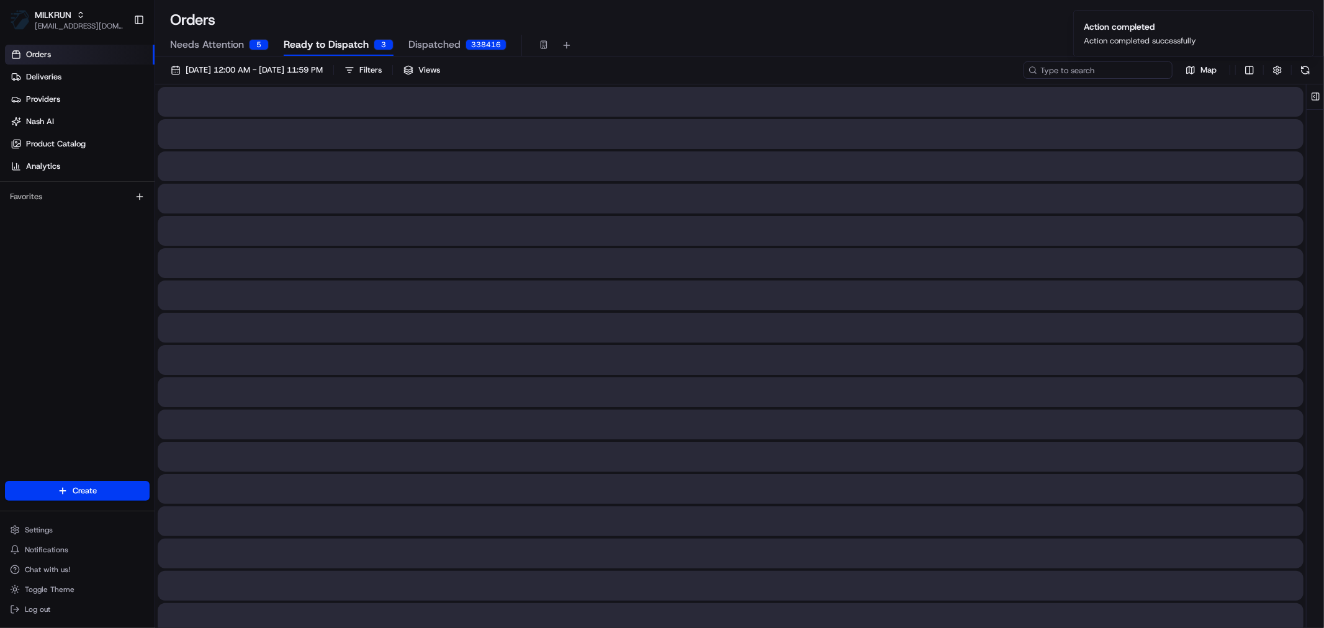
click at [1093, 68] on input at bounding box center [1097, 69] width 149 height 17
paste input "ord_U4vRSwKKA8FYu5TeohqvLN"
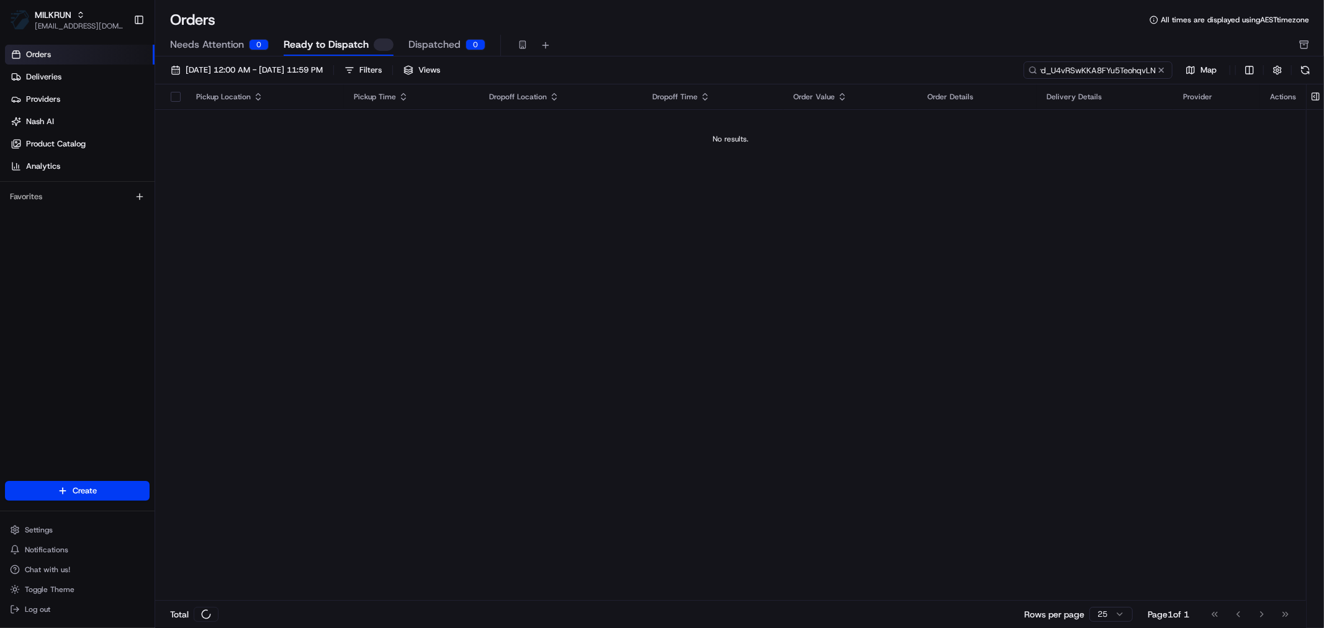
type input "ord_U4vRSwKKA8FYu5TeohqvLN"
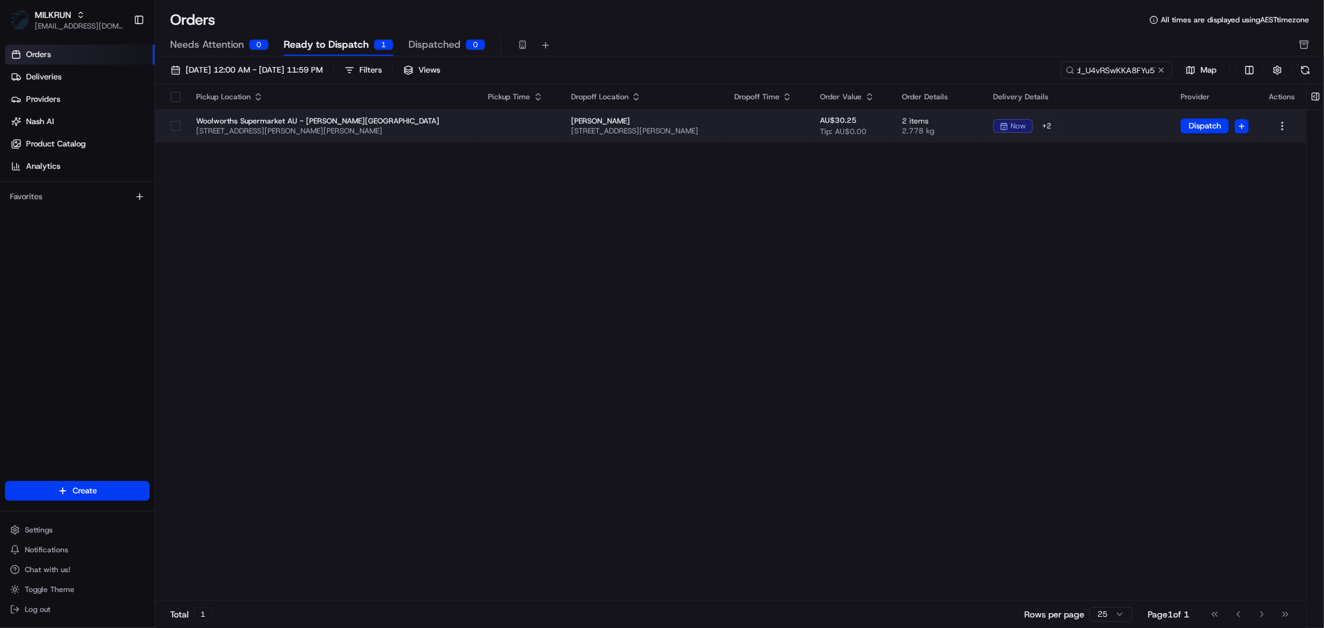
click at [174, 124] on button "button" at bounding box center [176, 126] width 10 height 10
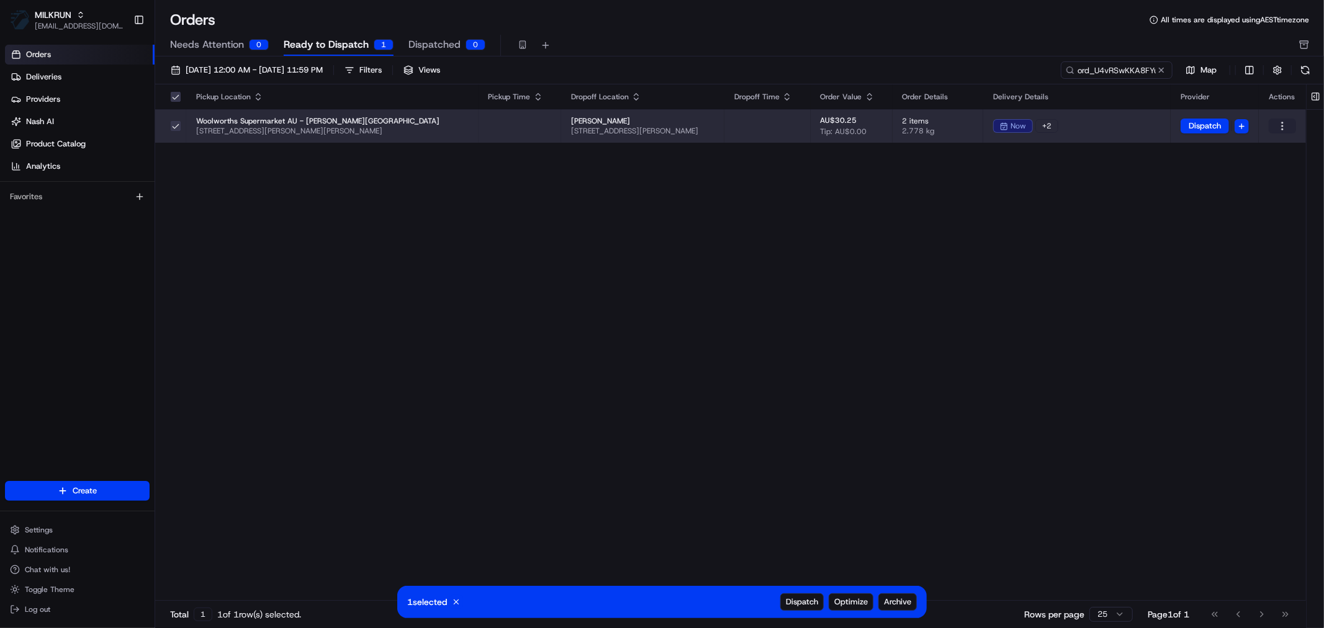
click at [1279, 125] on html "MILKRUN jtkac@woolworths.com.au Toggle Sidebar Orders Deliveries Providers Nash…" at bounding box center [662, 314] width 1324 height 628
click at [1218, 183] on div "Assign Provider" at bounding box center [1254, 185] width 133 height 19
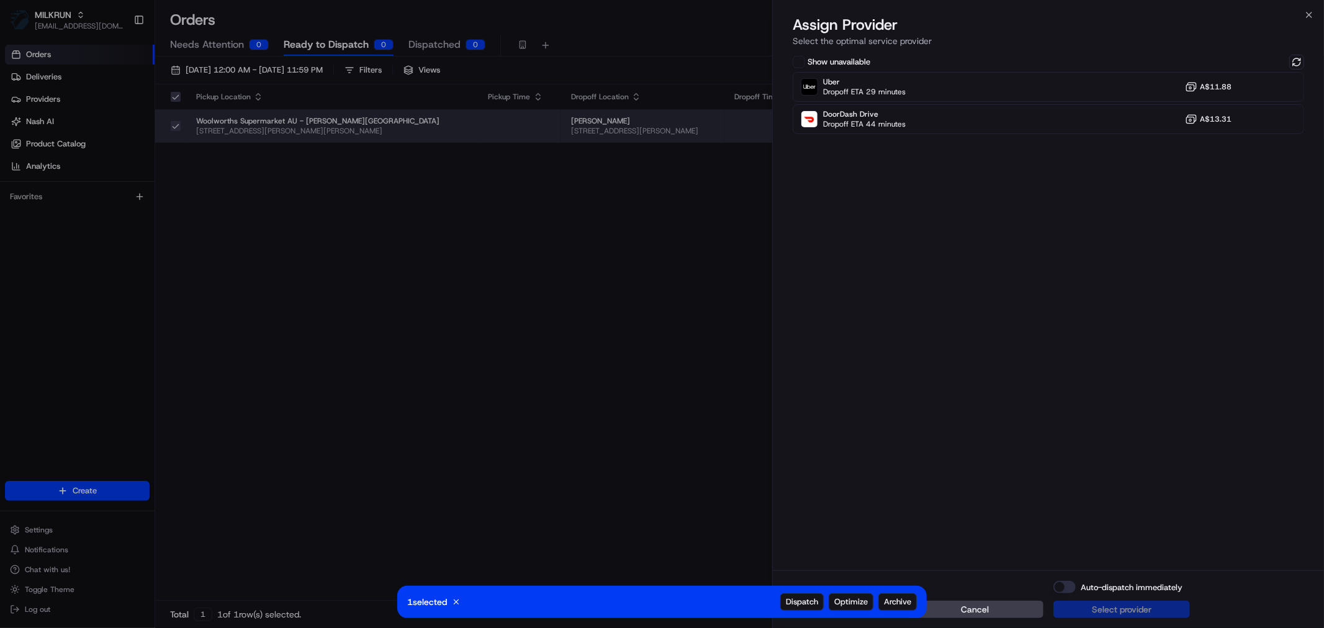
click at [991, 612] on button "Cancel" at bounding box center [975, 609] width 137 height 17
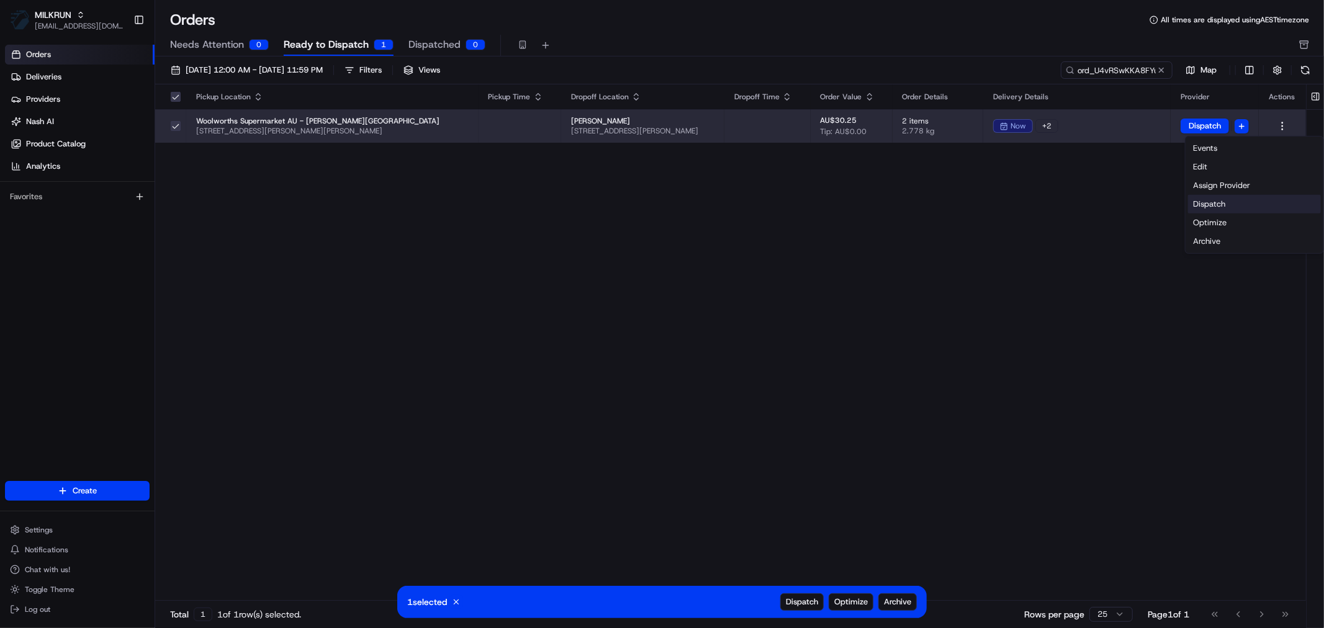
click at [1201, 202] on div "Dispatch" at bounding box center [1254, 204] width 133 height 19
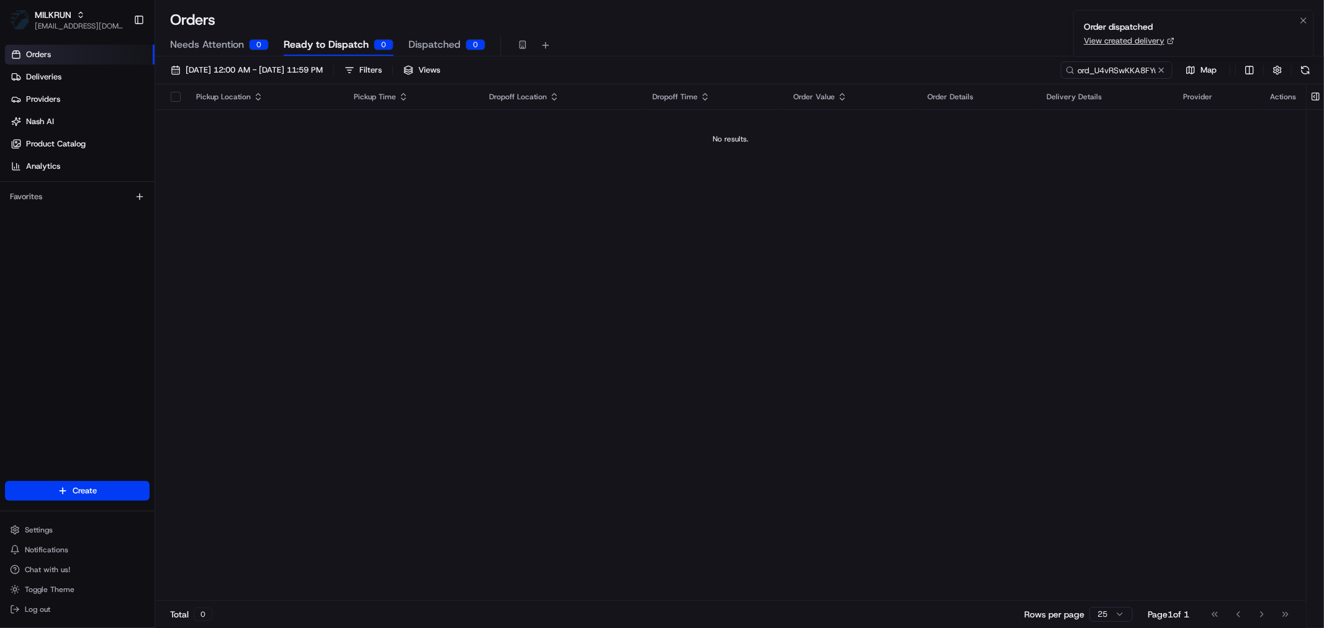
click at [1136, 43] on link "View created delivery" at bounding box center [1124, 40] width 81 height 11
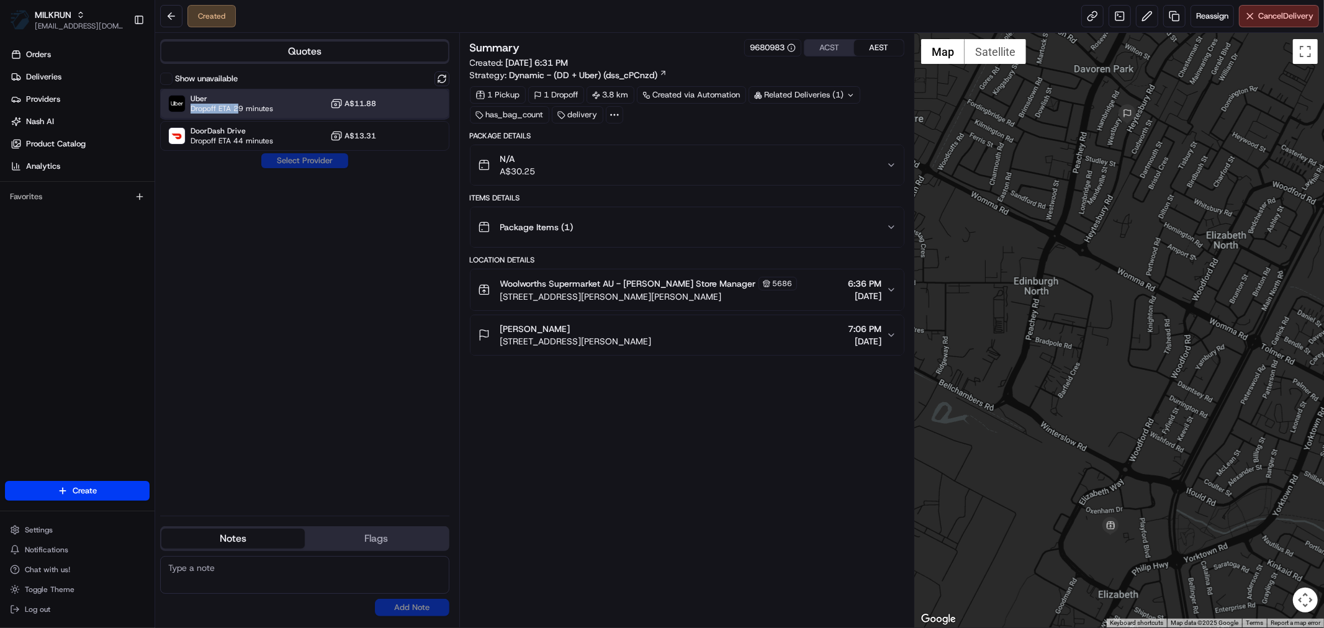
click at [239, 104] on div "Uber Dropoff ETA 29 minutes" at bounding box center [232, 104] width 83 height 20
click at [290, 164] on button "Assign Provider" at bounding box center [305, 160] width 88 height 15
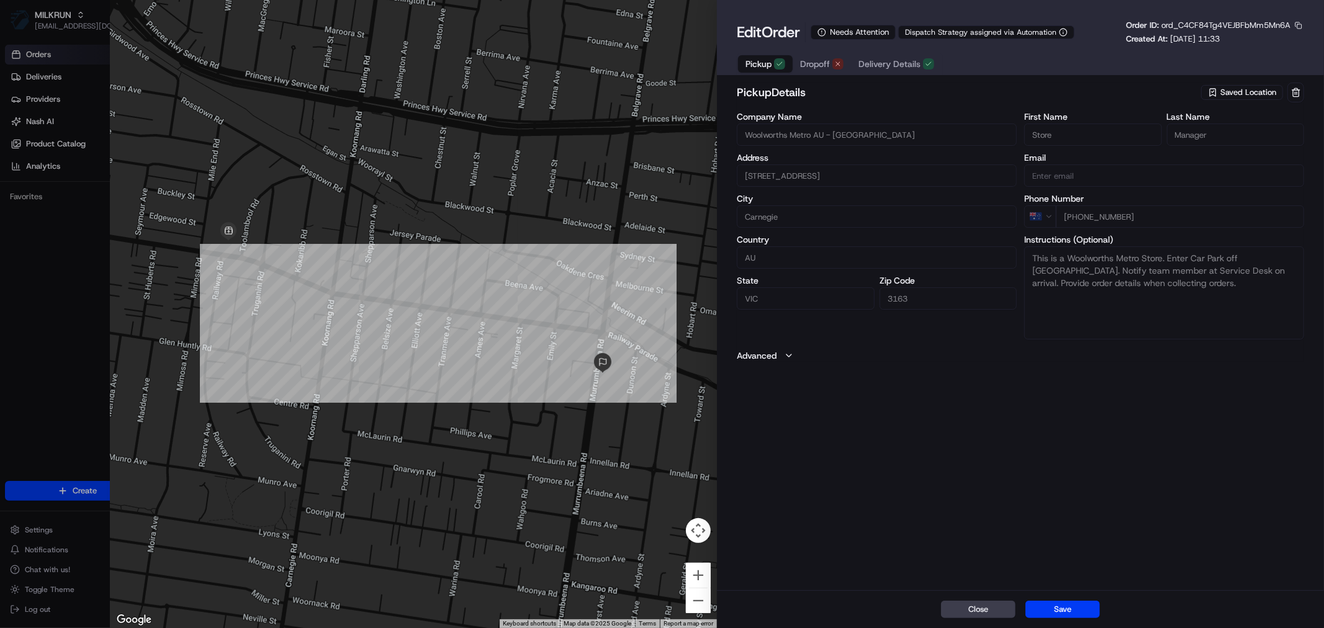
click at [826, 66] on span "Dropoff" at bounding box center [815, 64] width 30 height 12
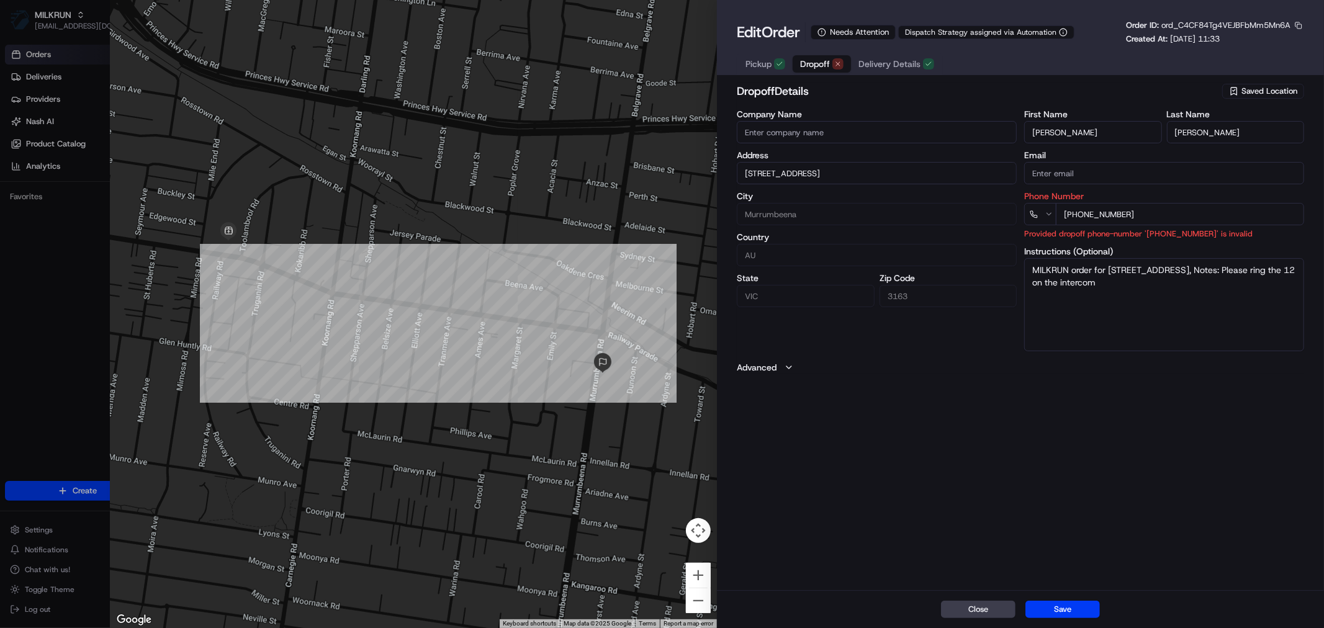
click at [760, 60] on span "Pickup" at bounding box center [758, 64] width 26 height 12
click at [805, 60] on span "Dropoff" at bounding box center [815, 64] width 30 height 12
drag, startPoint x: 1136, startPoint y: 215, endPoint x: 1082, endPoint y: 218, distance: 54.1
click at [1082, 218] on input "+61 442 740 058" at bounding box center [1180, 214] width 248 height 22
paste input "3 8347 6515"
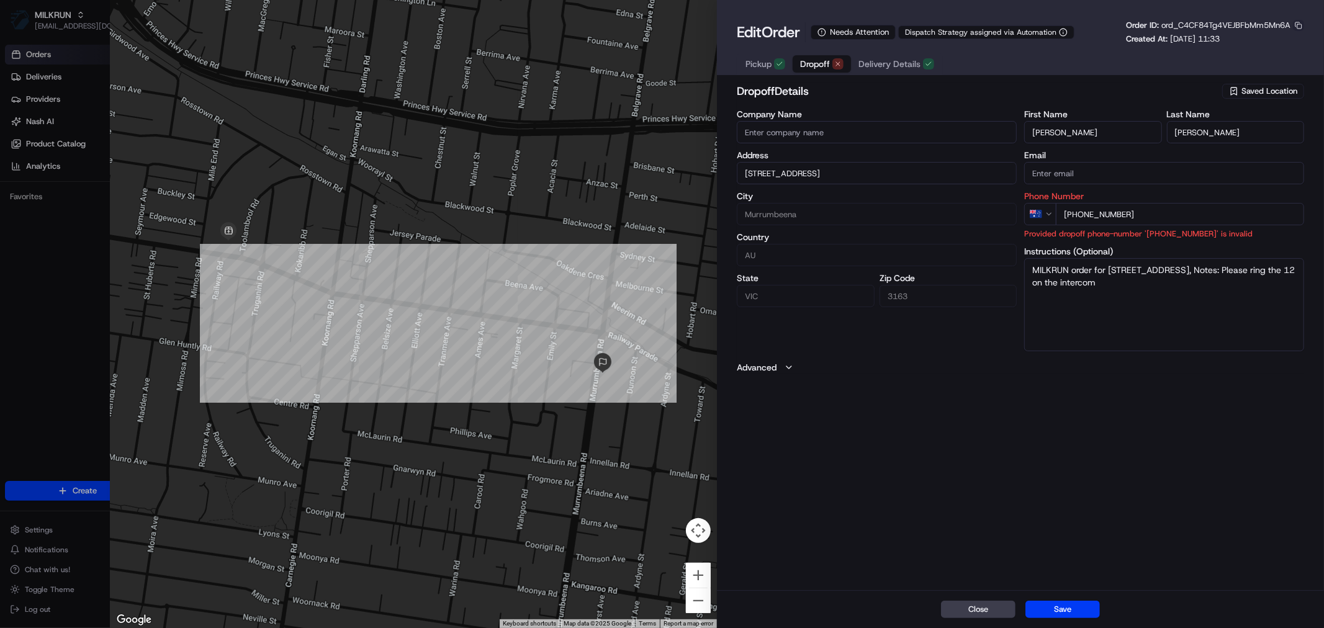
type input "+61 3 8347 6515"
click at [1300, 23] on button "button" at bounding box center [1298, 25] width 11 height 11
click at [1241, 42] on button "Copy ID" at bounding box center [1264, 44] width 113 height 15
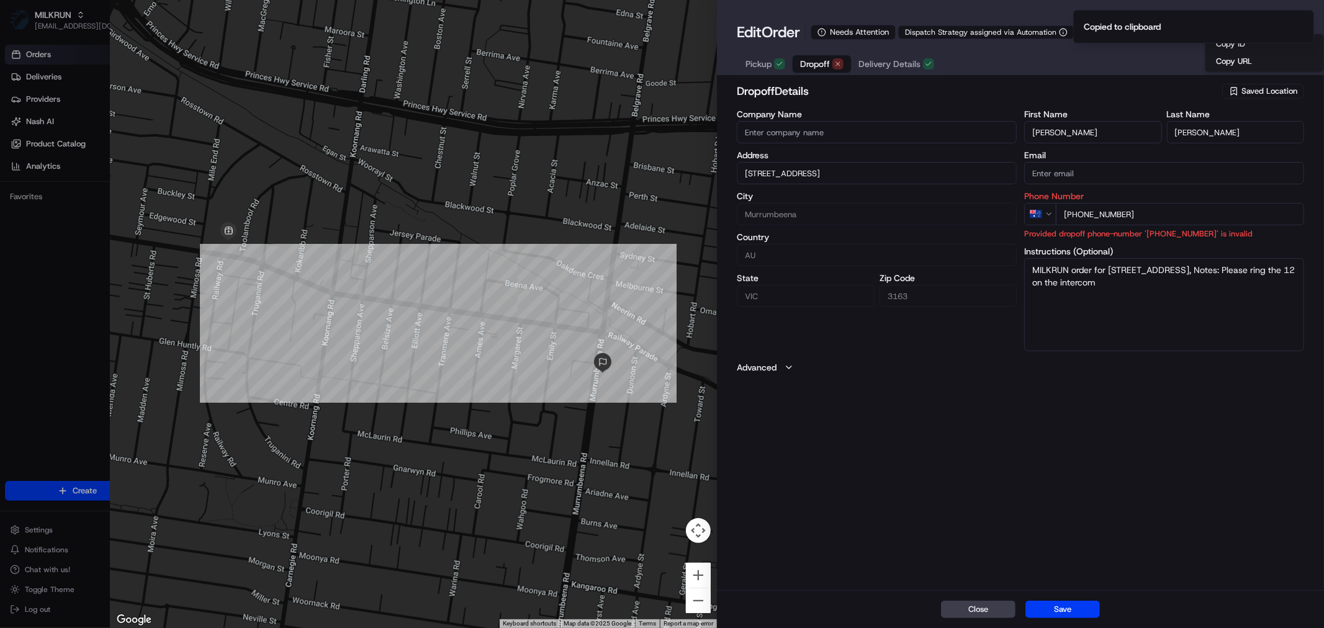
click at [912, 66] on span "Delivery Details" at bounding box center [889, 64] width 62 height 12
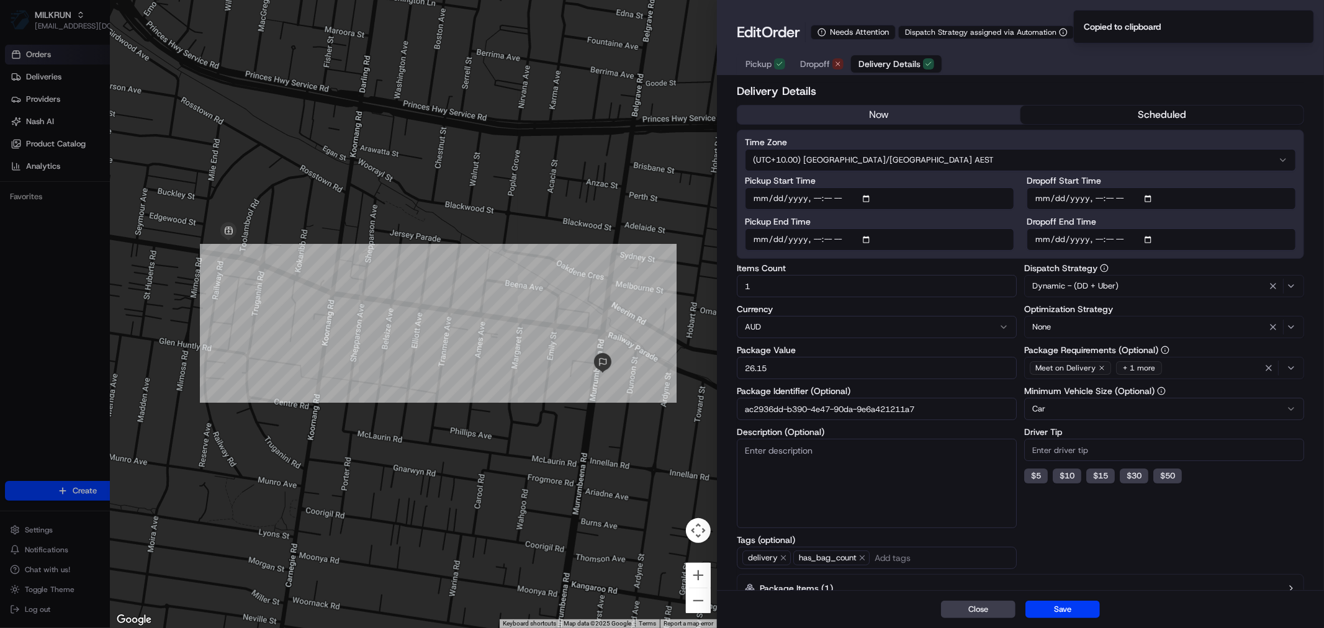
click at [903, 106] on button "now" at bounding box center [878, 115] width 283 height 19
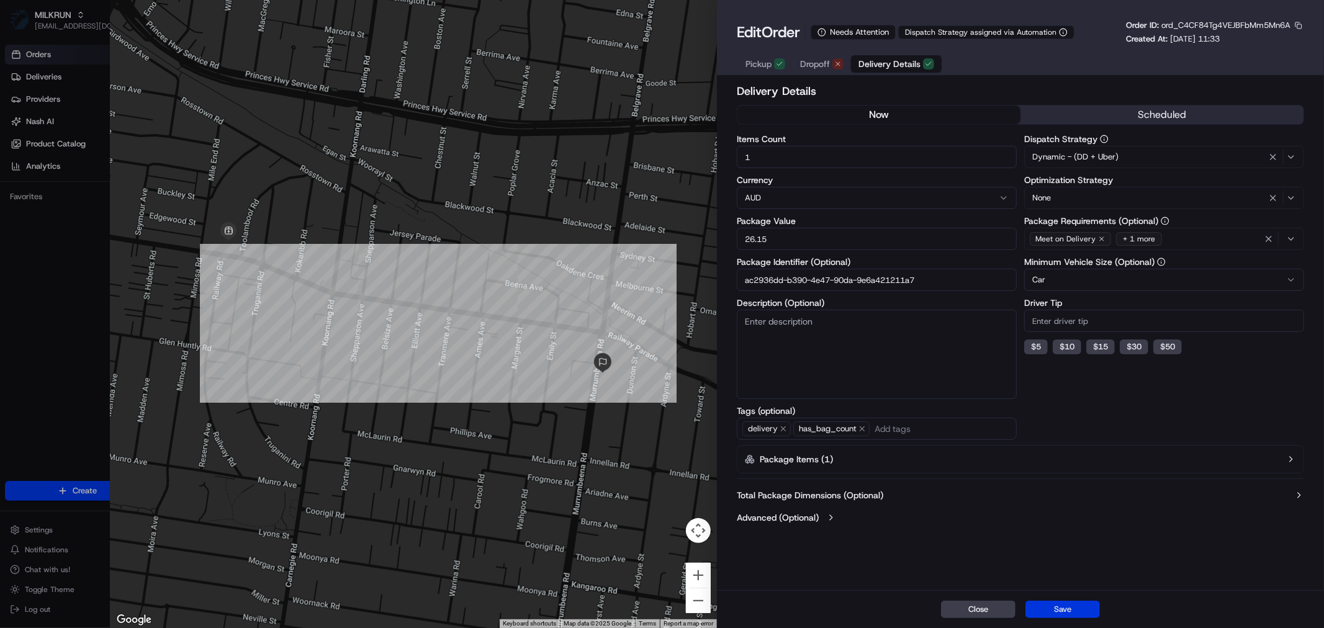
click at [1080, 609] on button "Save" at bounding box center [1062, 609] width 74 height 17
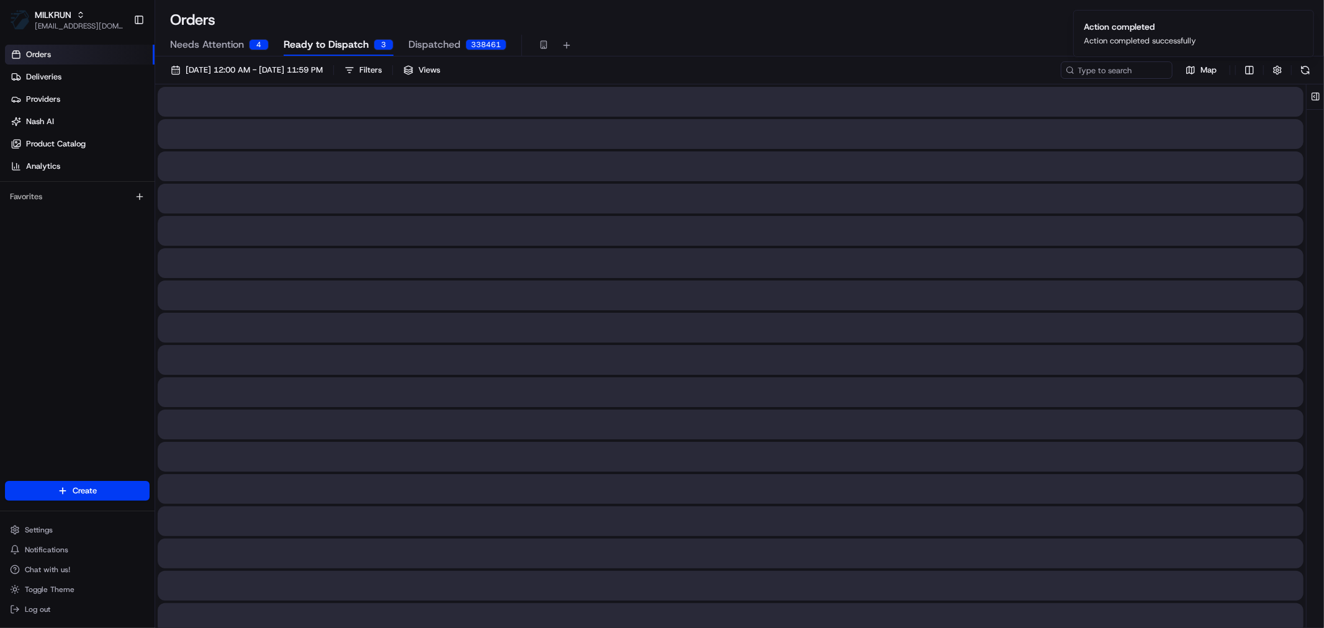
drag, startPoint x: 1105, startPoint y: 64, endPoint x: 1126, endPoint y: 66, distance: 21.2
click at [1107, 64] on ol "Action completed Action completed successfully" at bounding box center [1193, 33] width 261 height 67
click at [1115, 67] on input at bounding box center [1097, 69] width 149 height 17
paste input "ord_C4CF84Tg4VEJBFbMm5Mn6A"
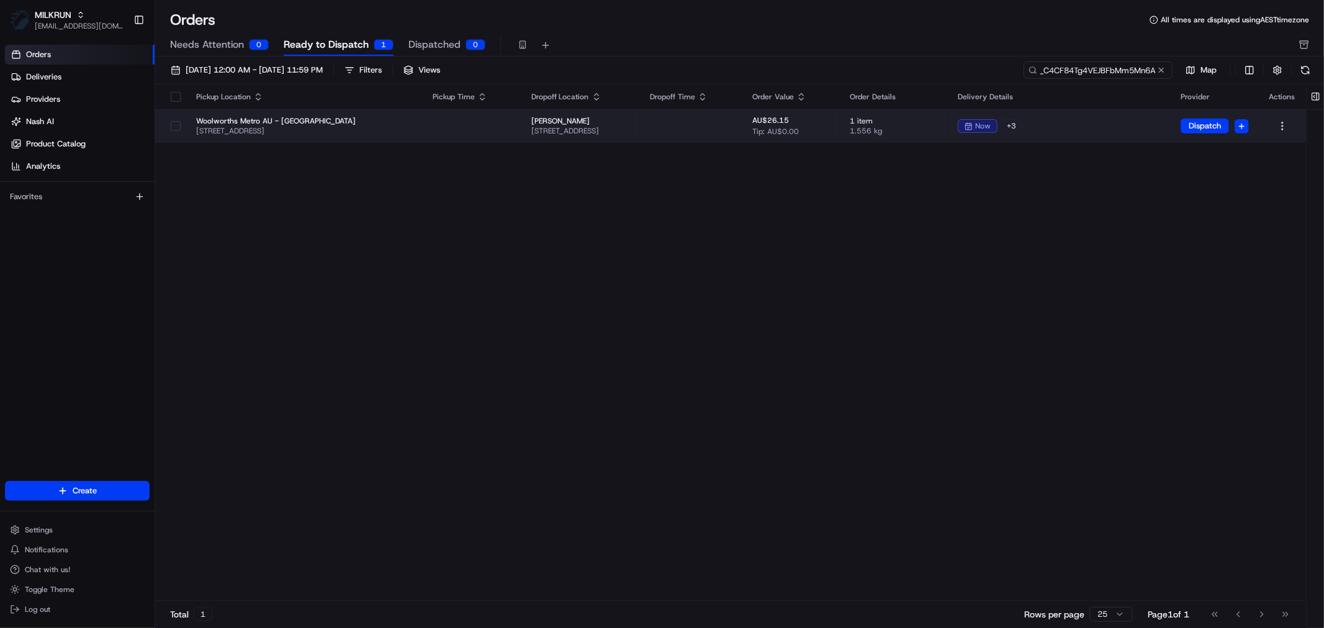
type input "ord_C4CF84Tg4VEJBFbMm5Mn6A"
click at [172, 131] on button "button" at bounding box center [176, 126] width 10 height 10
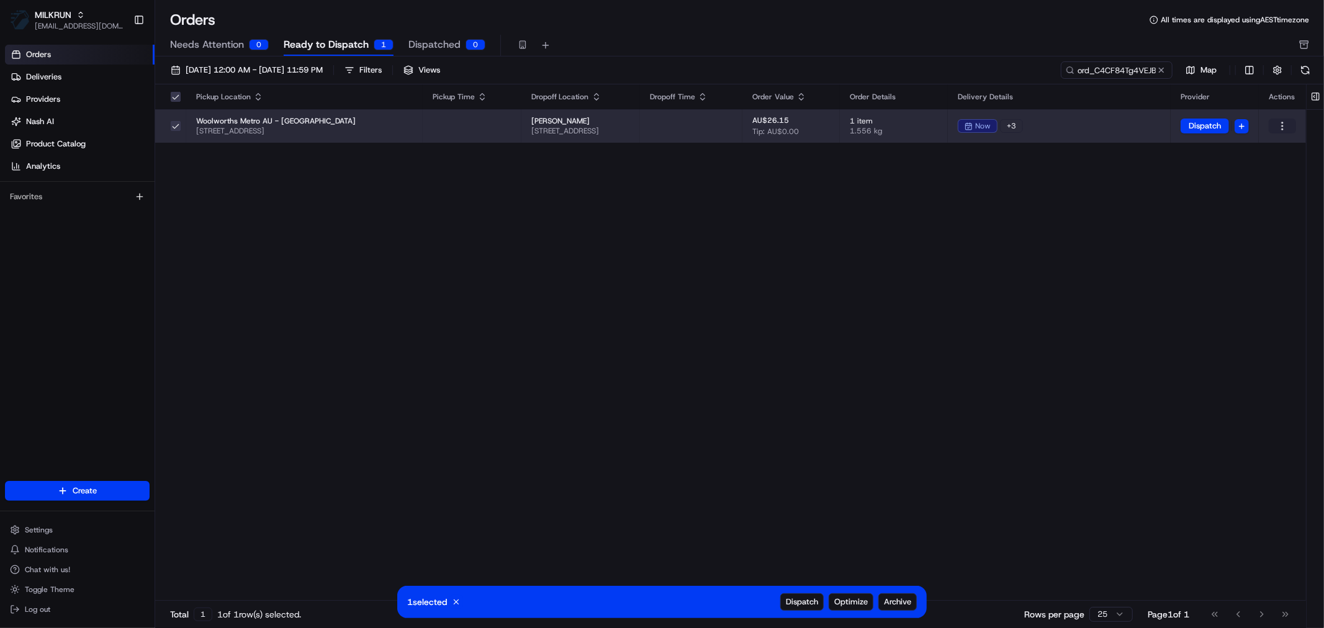
click at [1285, 126] on html "MILKRUN jtkac@woolworths.com.au Toggle Sidebar Orders Deliveries Providers Nash…" at bounding box center [662, 314] width 1324 height 628
click at [1224, 183] on div "Assign Provider" at bounding box center [1254, 185] width 133 height 19
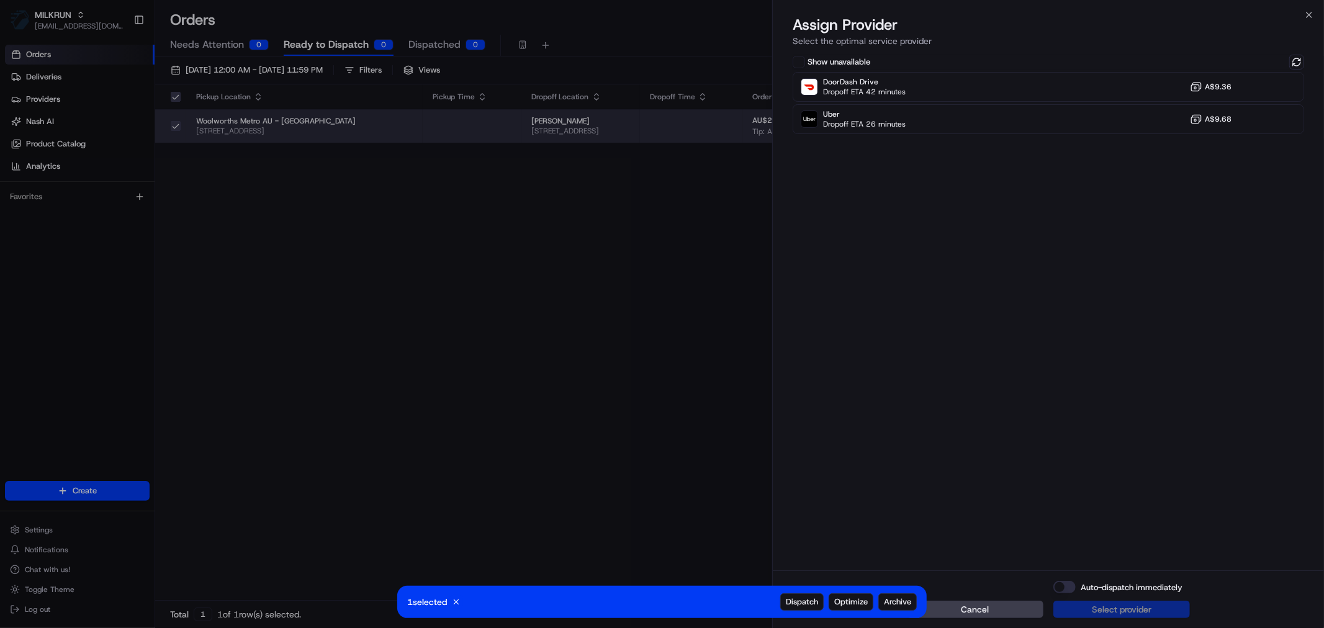
click at [985, 598] on div "Cancel Auto-dispatch immediately Select provider" at bounding box center [1048, 599] width 551 height 58
click at [982, 605] on span "Cancel" at bounding box center [975, 609] width 28 height 12
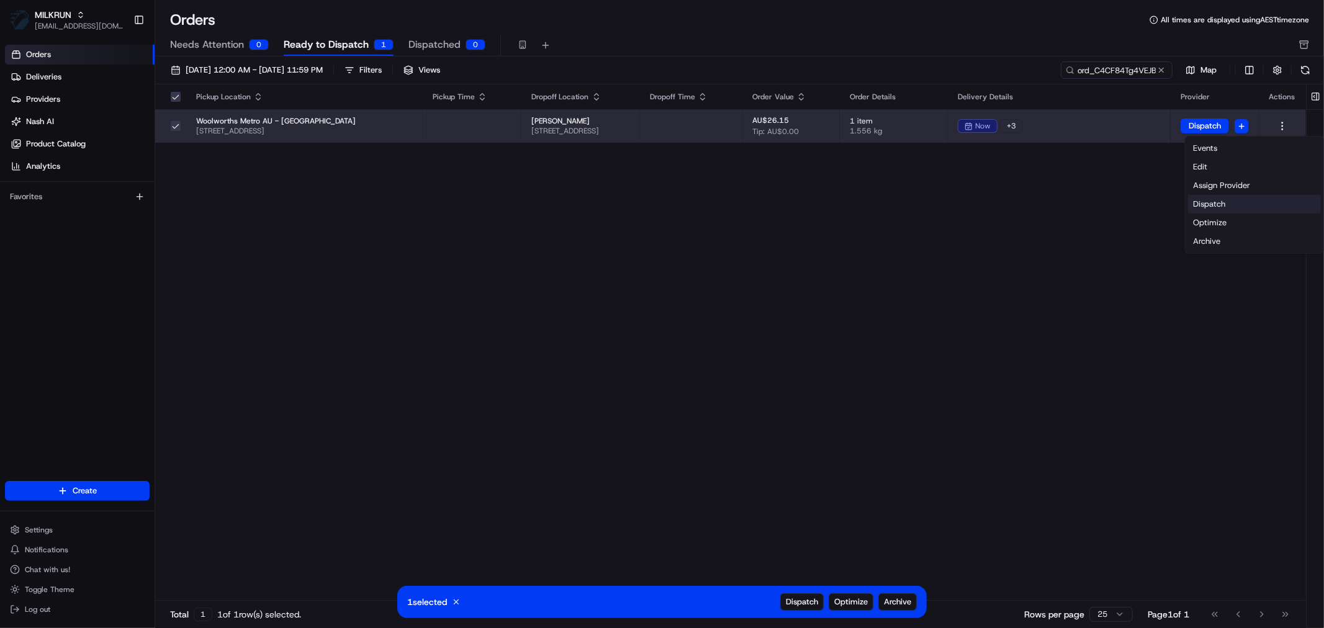
click at [1215, 205] on div "Dispatch" at bounding box center [1254, 204] width 133 height 19
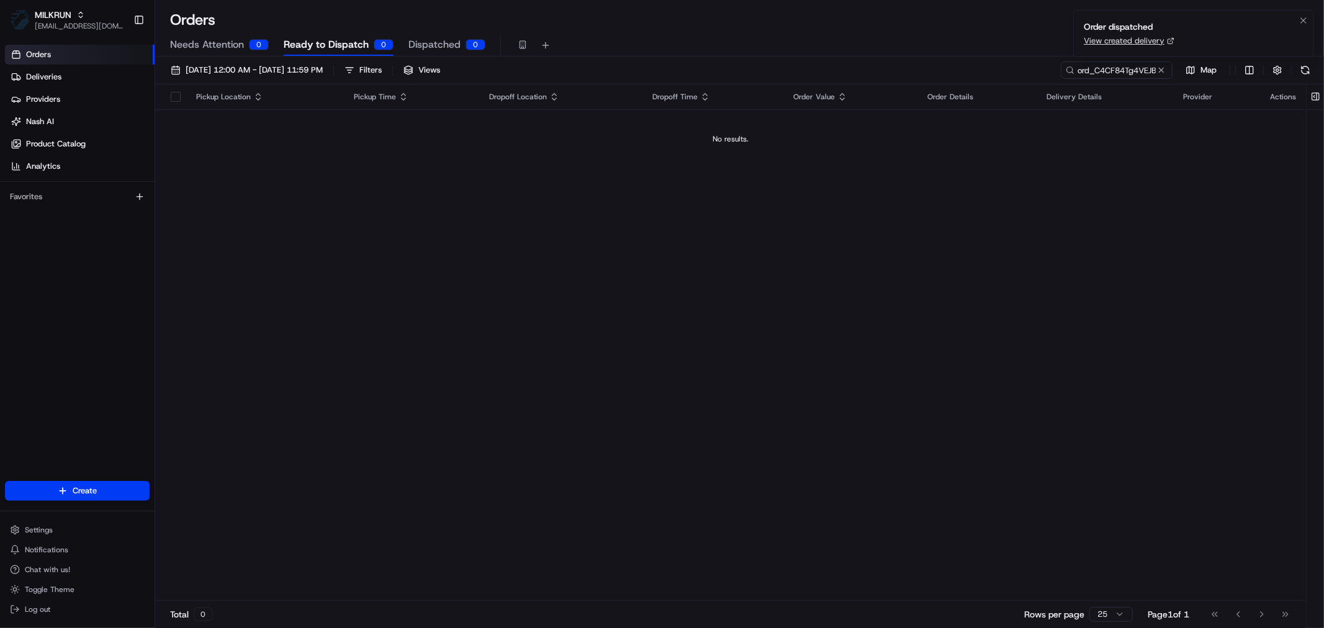
click at [1143, 40] on link "View created delivery" at bounding box center [1124, 40] width 81 height 11
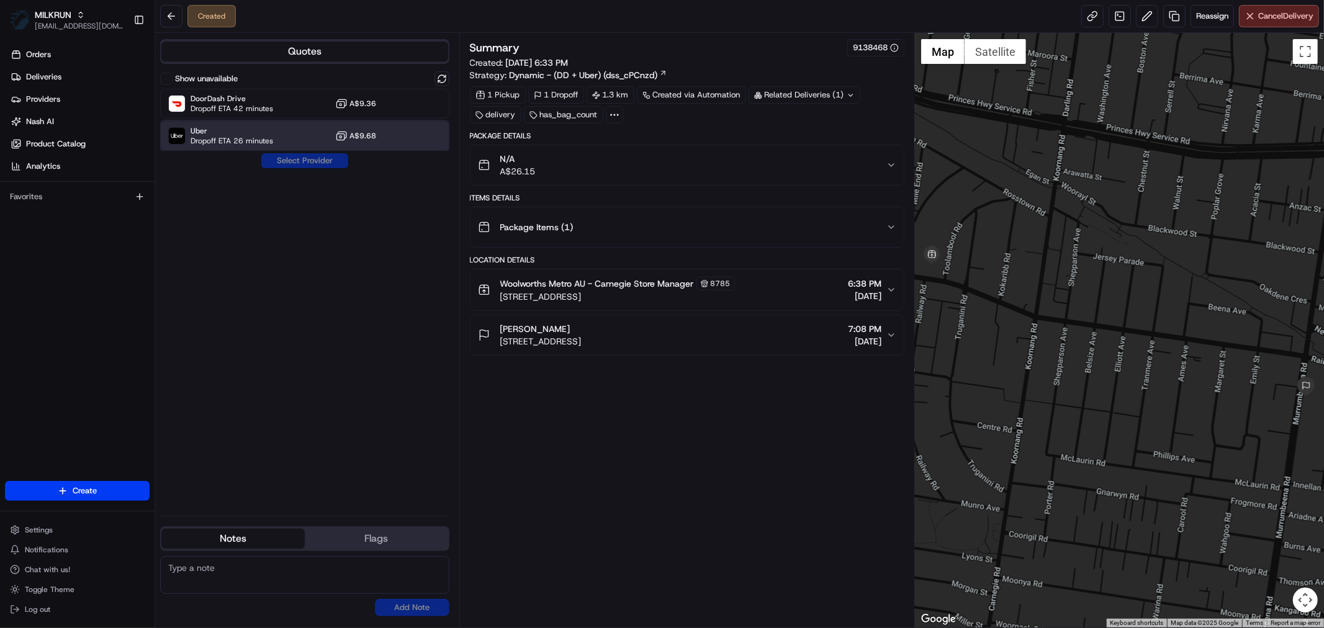
click at [259, 146] on div "Uber Dropoff ETA 26 minutes A$9.68" at bounding box center [304, 136] width 289 height 30
click at [304, 164] on button "Assign Provider" at bounding box center [305, 160] width 88 height 15
